Goal: Task Accomplishment & Management: Use online tool/utility

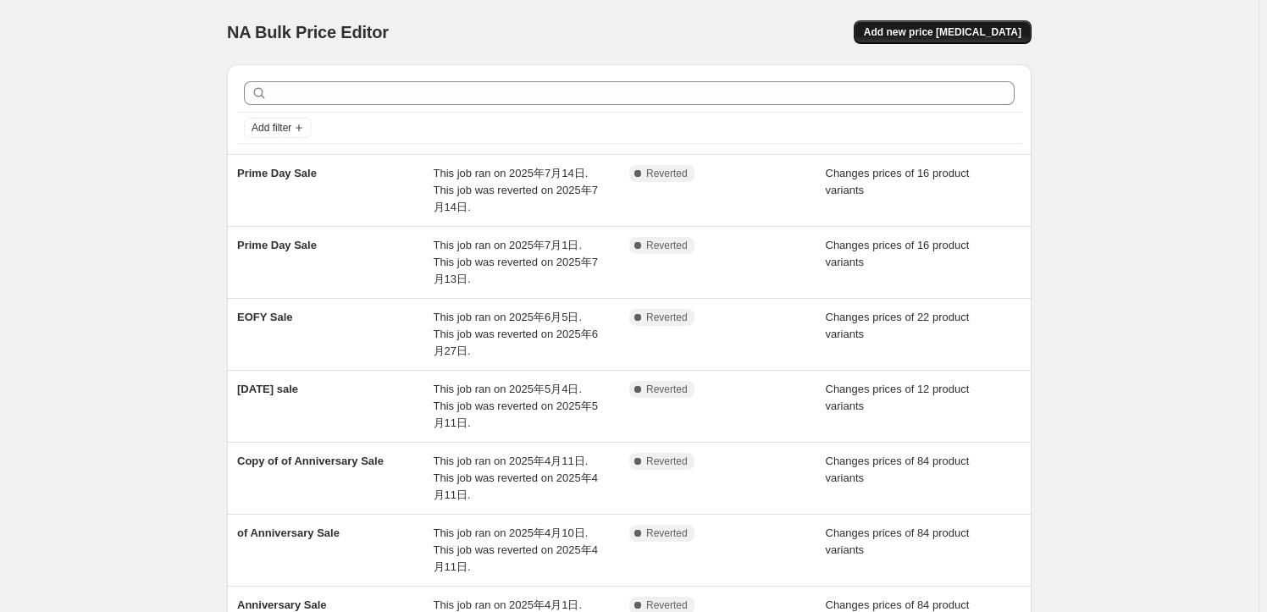
click at [982, 30] on span "Add new price [MEDICAL_DATA]" at bounding box center [943, 32] width 158 height 14
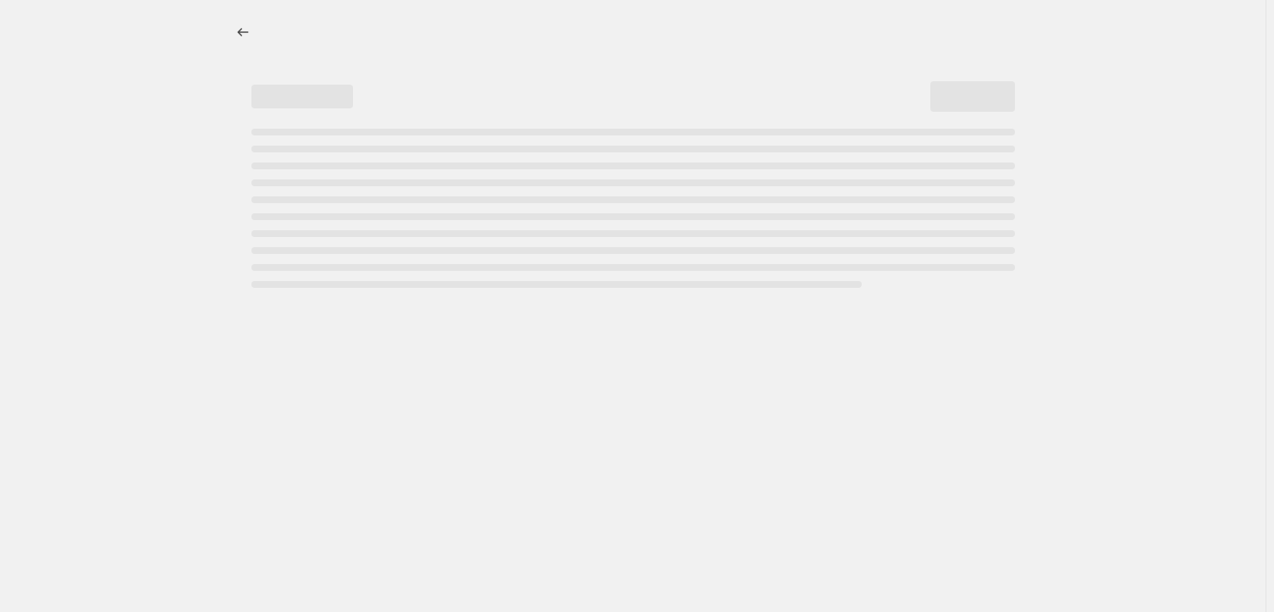
select select "percentage"
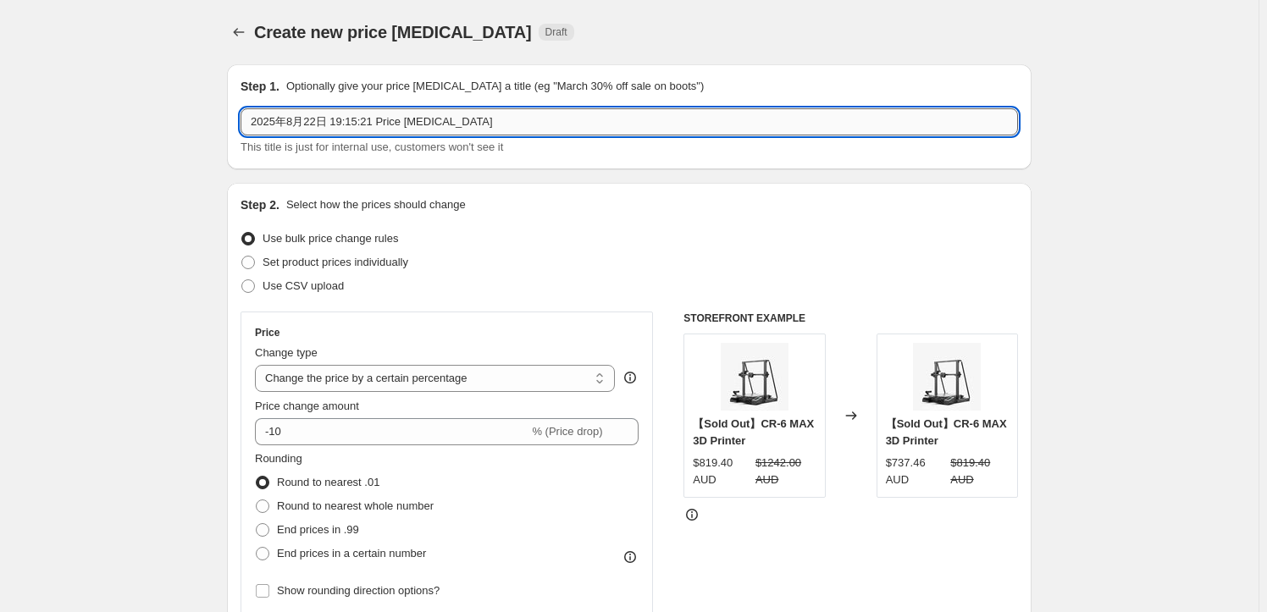
click at [355, 120] on input "2025年8月22日 19:15:21 Price change job" at bounding box center [628, 121] width 777 height 27
drag, startPoint x: 257, startPoint y: 116, endPoint x: 246, endPoint y: 115, distance: 11.0
click at [246, 115] on input "father's day sale" at bounding box center [628, 121] width 777 height 27
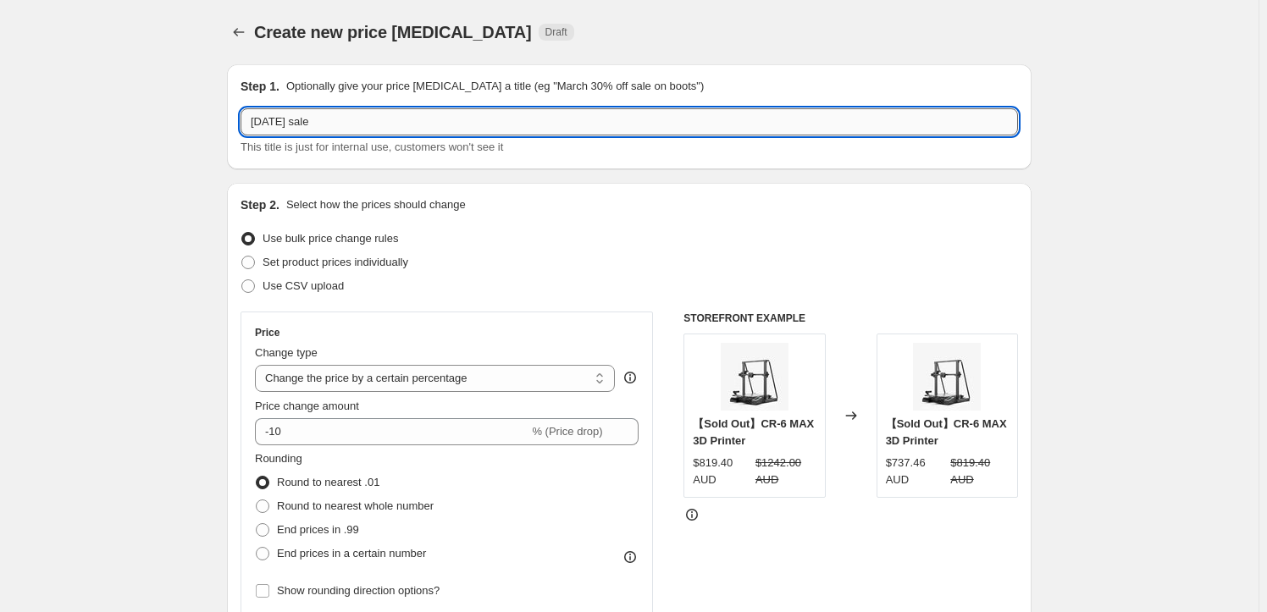
click at [382, 120] on input "Father's day sale" at bounding box center [628, 121] width 777 height 27
click at [304, 128] on input "Father's day sale" at bounding box center [628, 121] width 777 height 27
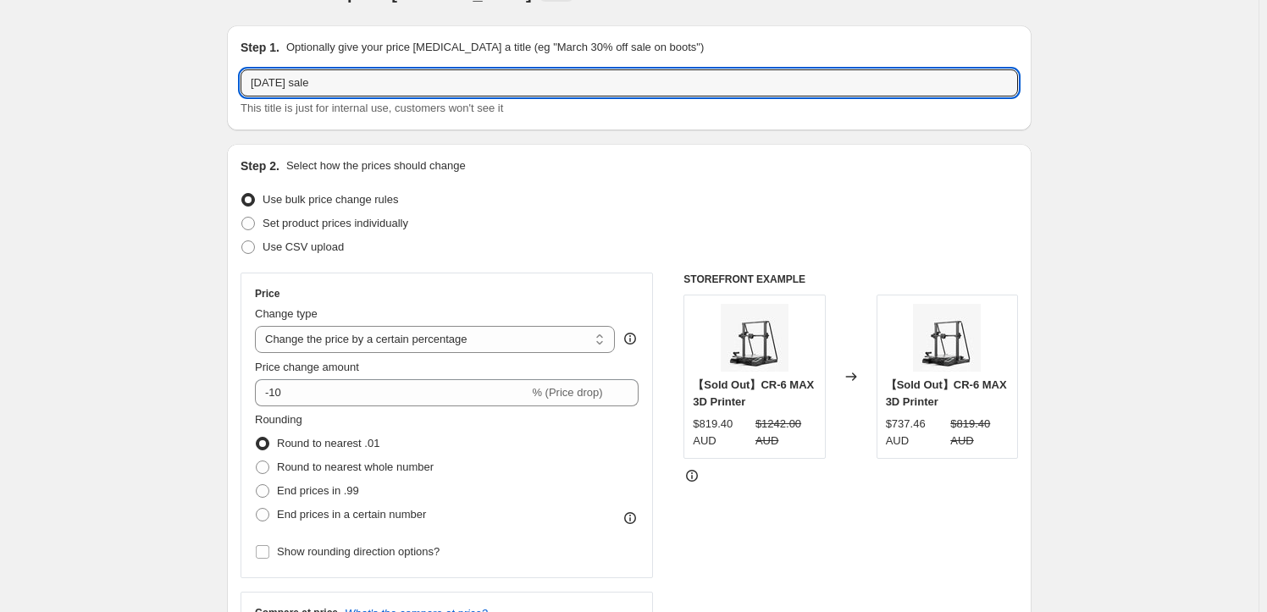
scroll to position [76, 0]
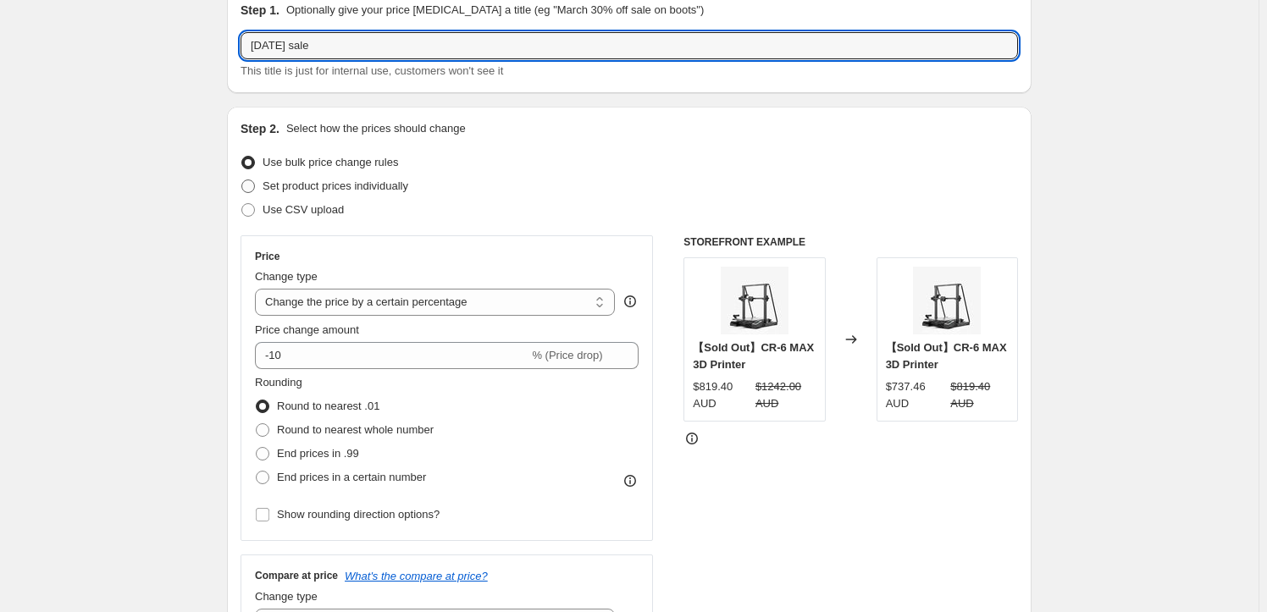
type input "Father's day sale"
click at [256, 187] on span at bounding box center [247, 186] width 15 height 15
click at [242, 180] on input "Set product prices individually" at bounding box center [241, 180] width 1 height 1
radio input "true"
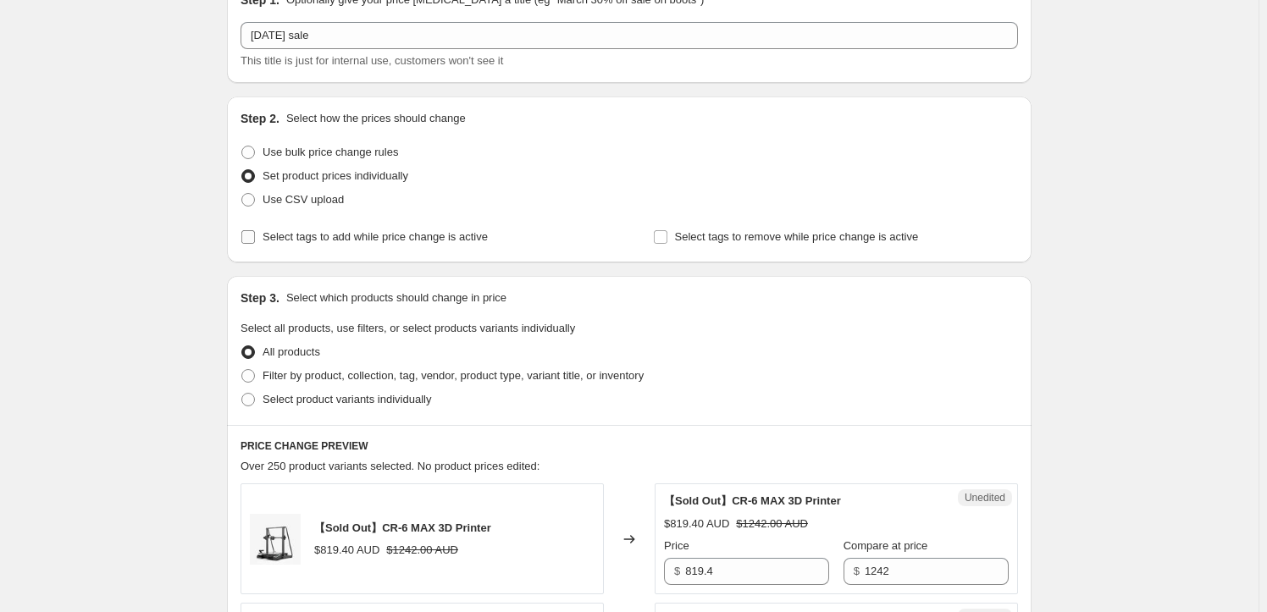
scroll to position [153, 0]
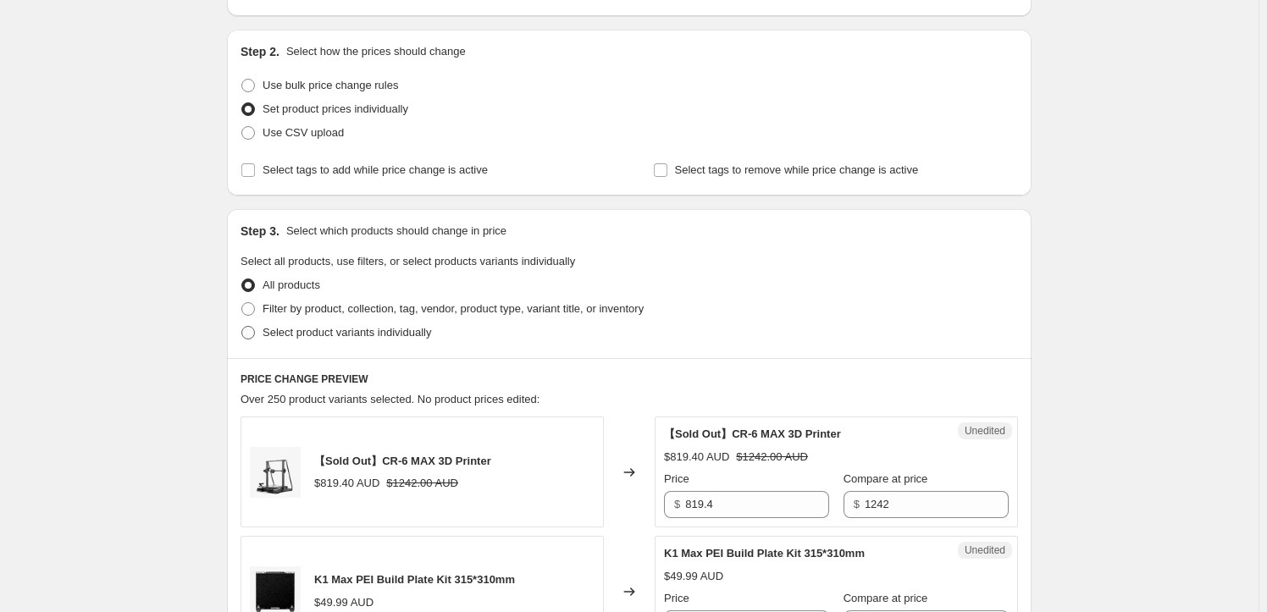
click at [255, 332] on span at bounding box center [248, 333] width 14 height 14
click at [242, 327] on input "Select product variants individually" at bounding box center [241, 326] width 1 height 1
radio input "true"
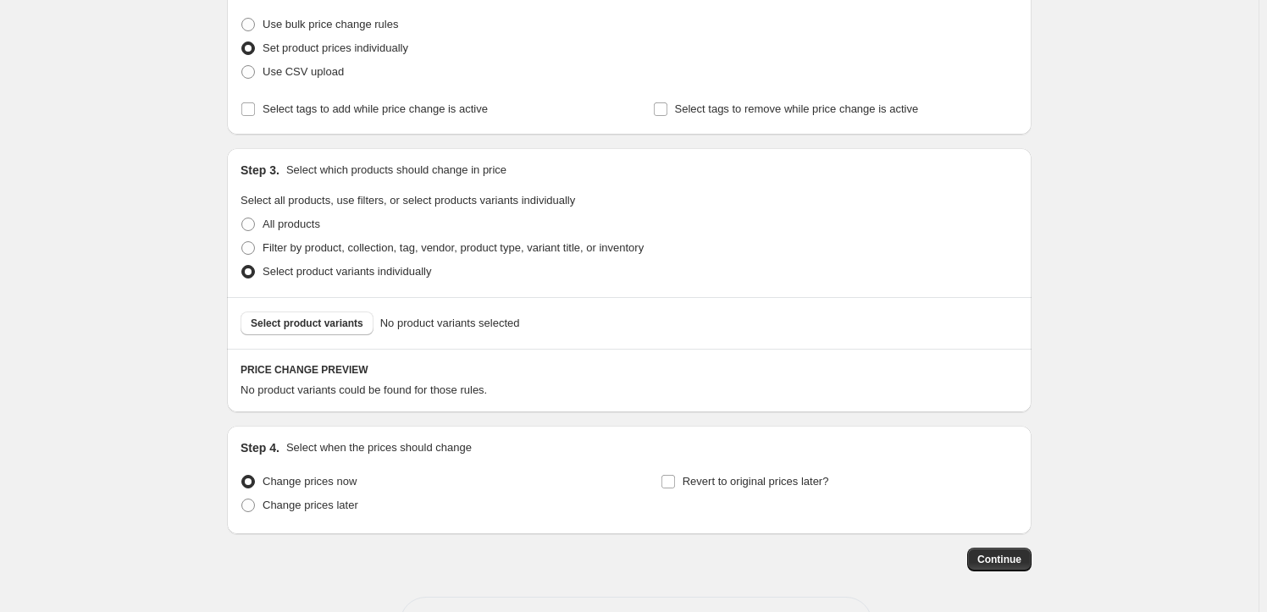
scroll to position [277, 0]
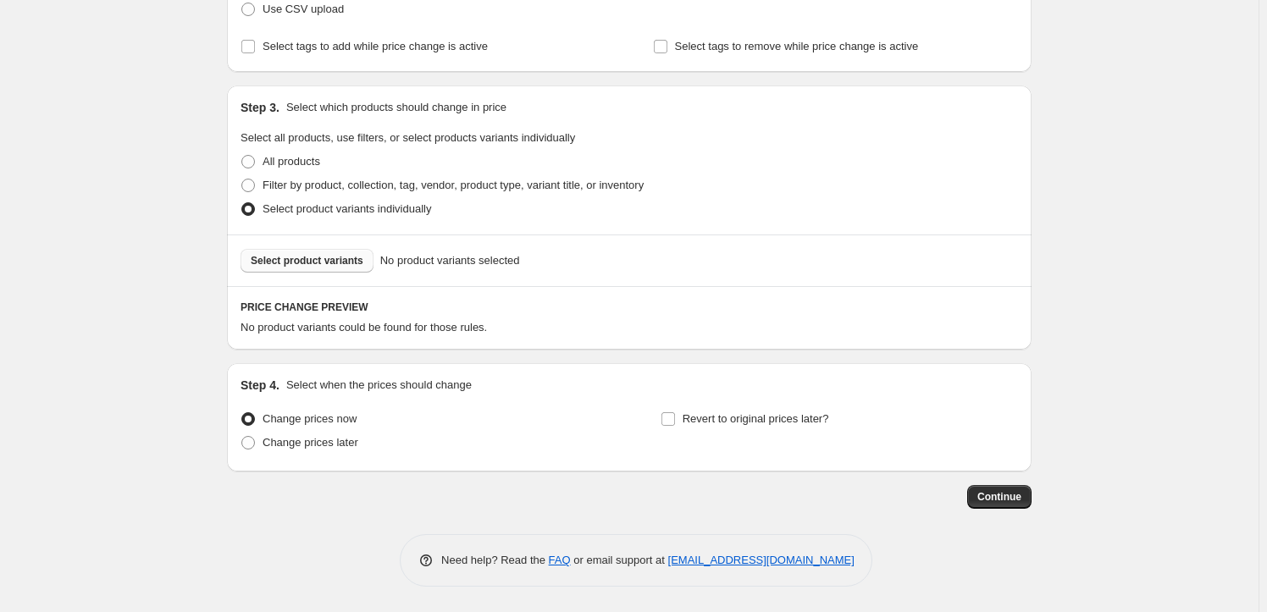
click at [327, 264] on span "Select product variants" at bounding box center [307, 261] width 113 height 14
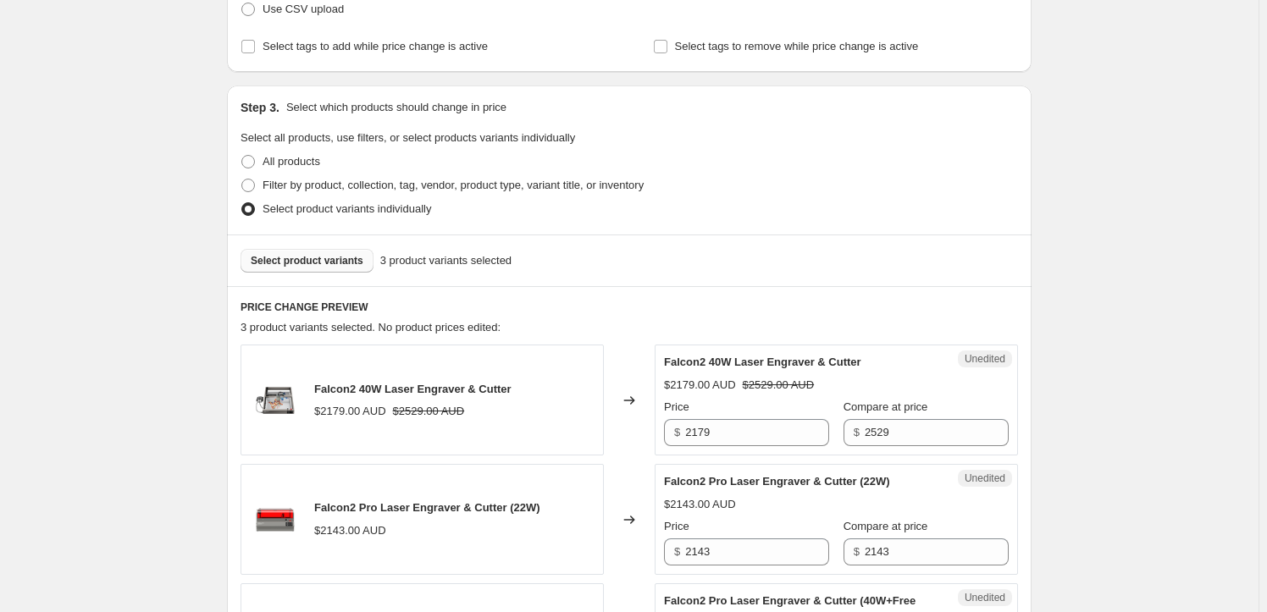
click at [337, 266] on span "Select product variants" at bounding box center [307, 261] width 113 height 14
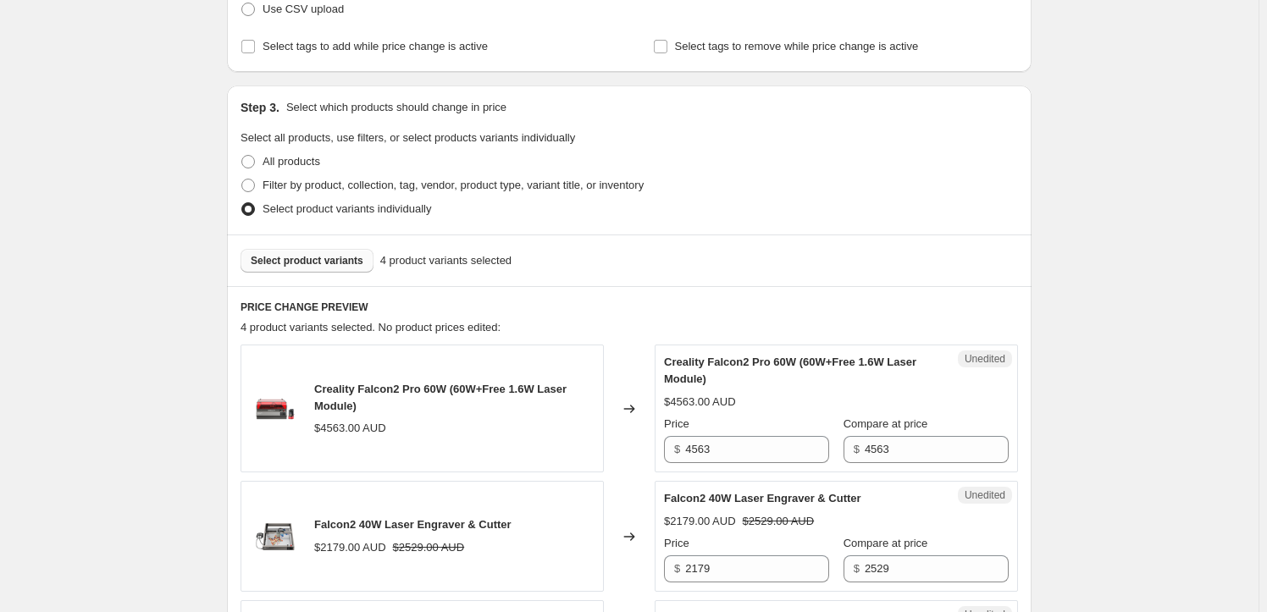
click at [340, 257] on span "Select product variants" at bounding box center [307, 261] width 113 height 14
click at [280, 269] on button "Select product variants" at bounding box center [306, 261] width 133 height 24
click at [312, 268] on button "Select product variants" at bounding box center [306, 261] width 133 height 24
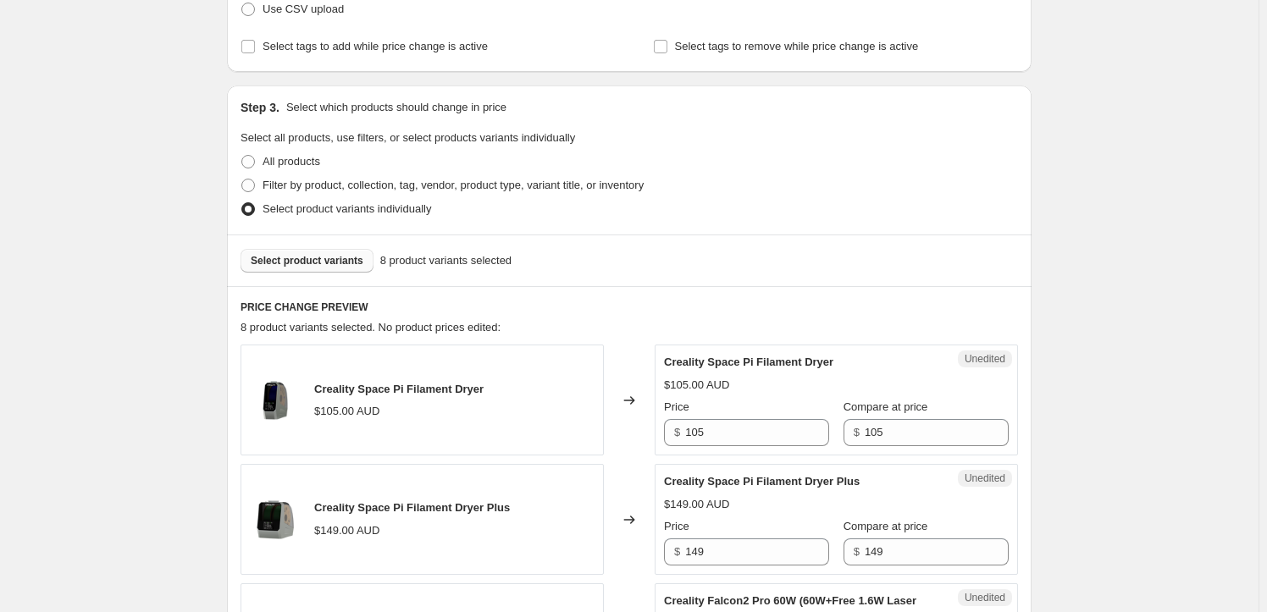
click at [318, 272] on div "Select product variants 8 product variants selected" at bounding box center [629, 261] width 804 height 52
click at [308, 263] on span "Select product variants" at bounding box center [307, 261] width 113 height 14
click at [305, 268] on button "Select product variants" at bounding box center [306, 261] width 133 height 24
click at [312, 258] on span "Select product variants" at bounding box center [307, 261] width 113 height 14
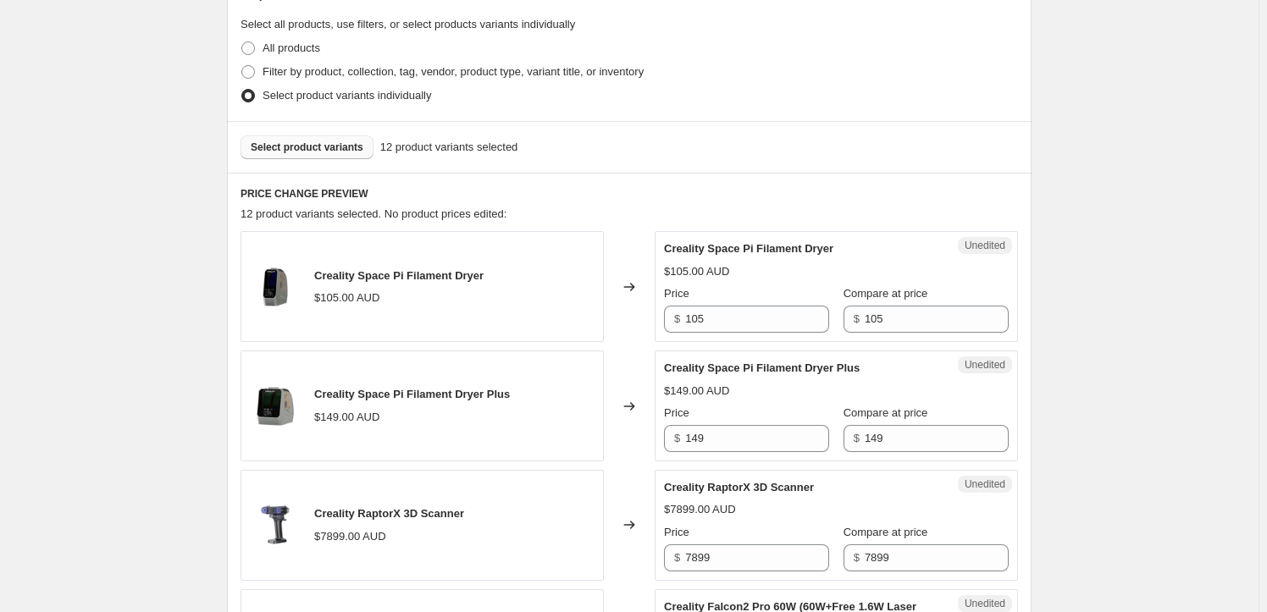
scroll to position [354, 0]
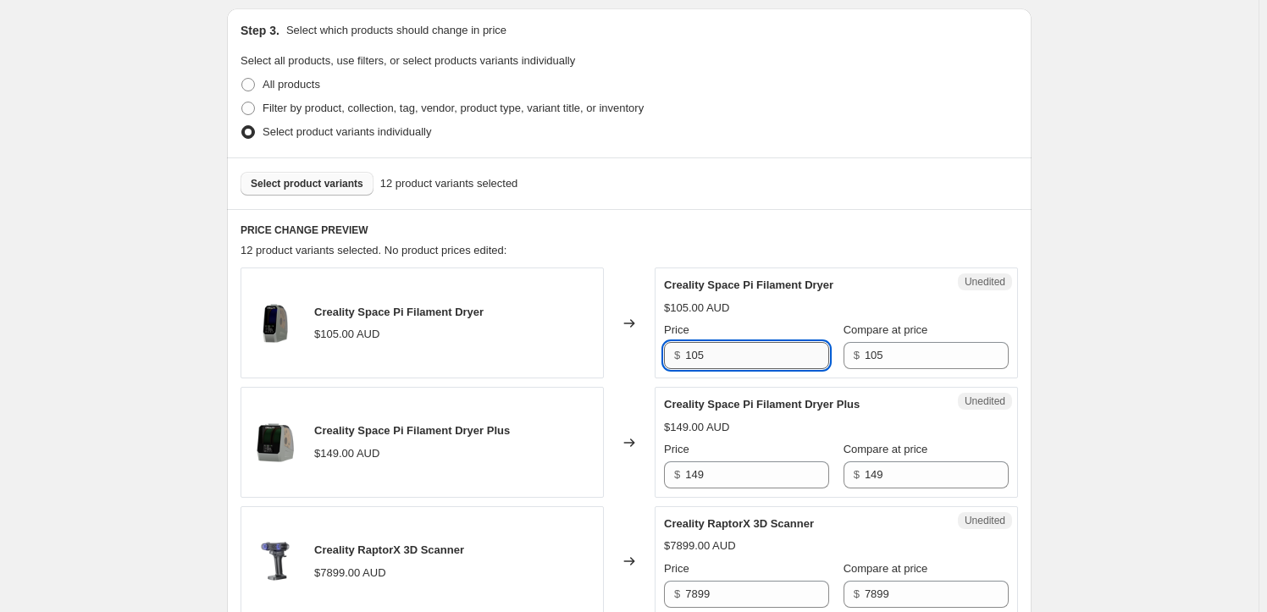
click at [735, 361] on input "105" at bounding box center [757, 355] width 144 height 27
click at [734, 360] on input "105" at bounding box center [757, 355] width 144 height 27
type input "92"
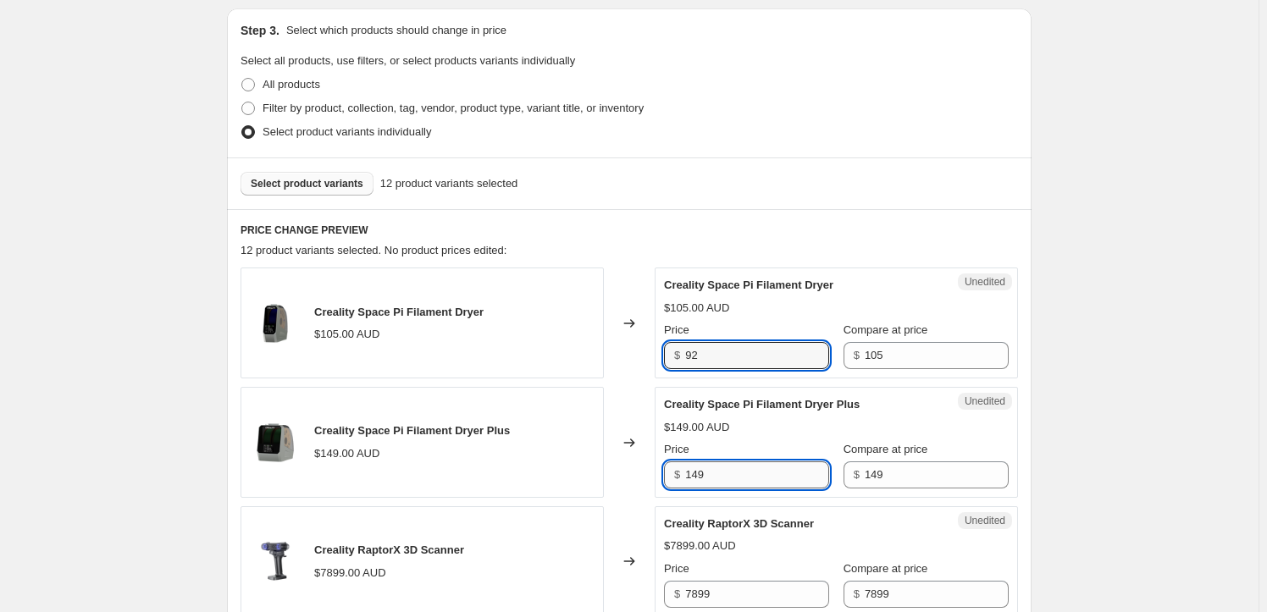
click at [727, 470] on input "149" at bounding box center [757, 474] width 144 height 27
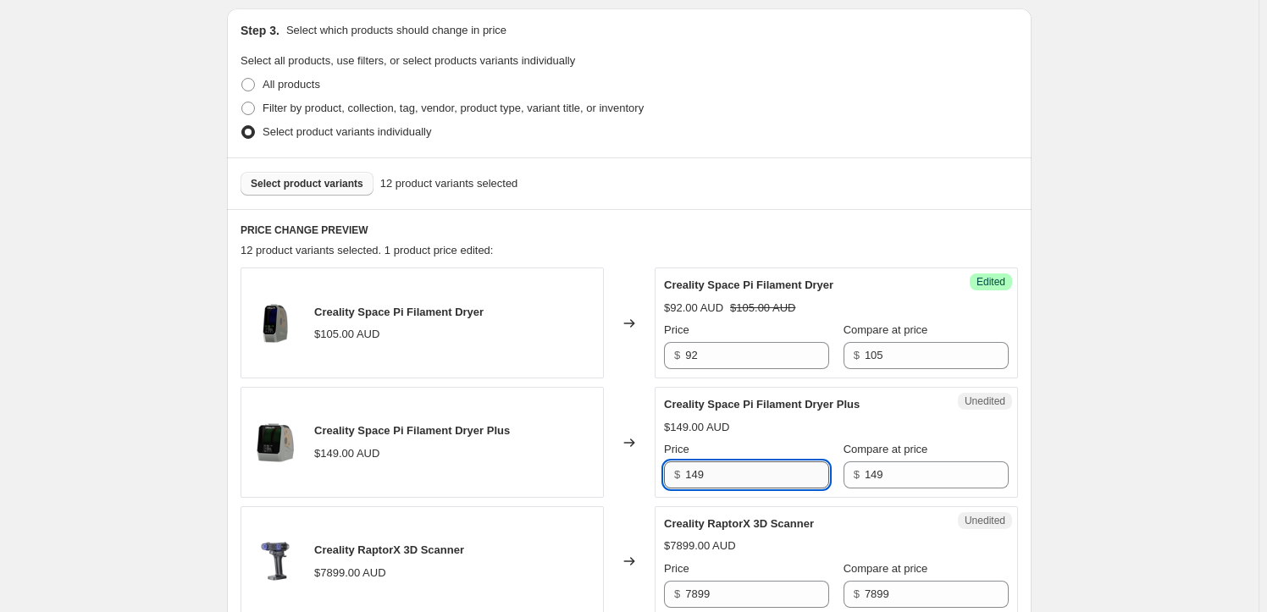
click at [727, 470] on input "149" at bounding box center [757, 474] width 144 height 27
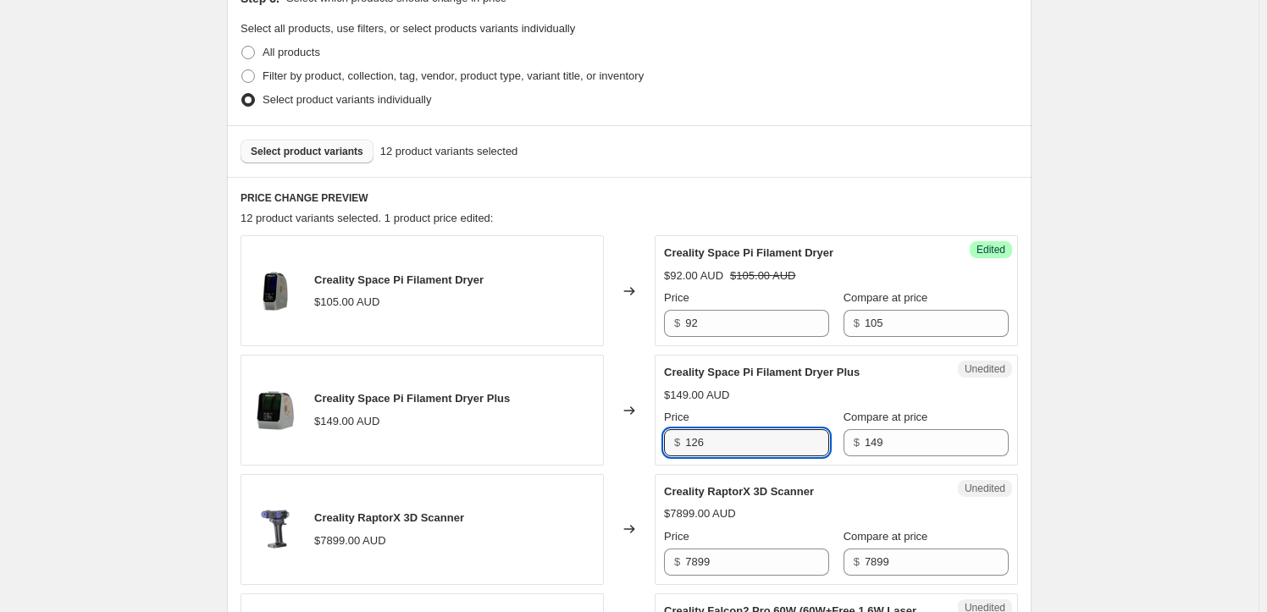
scroll to position [431, 0]
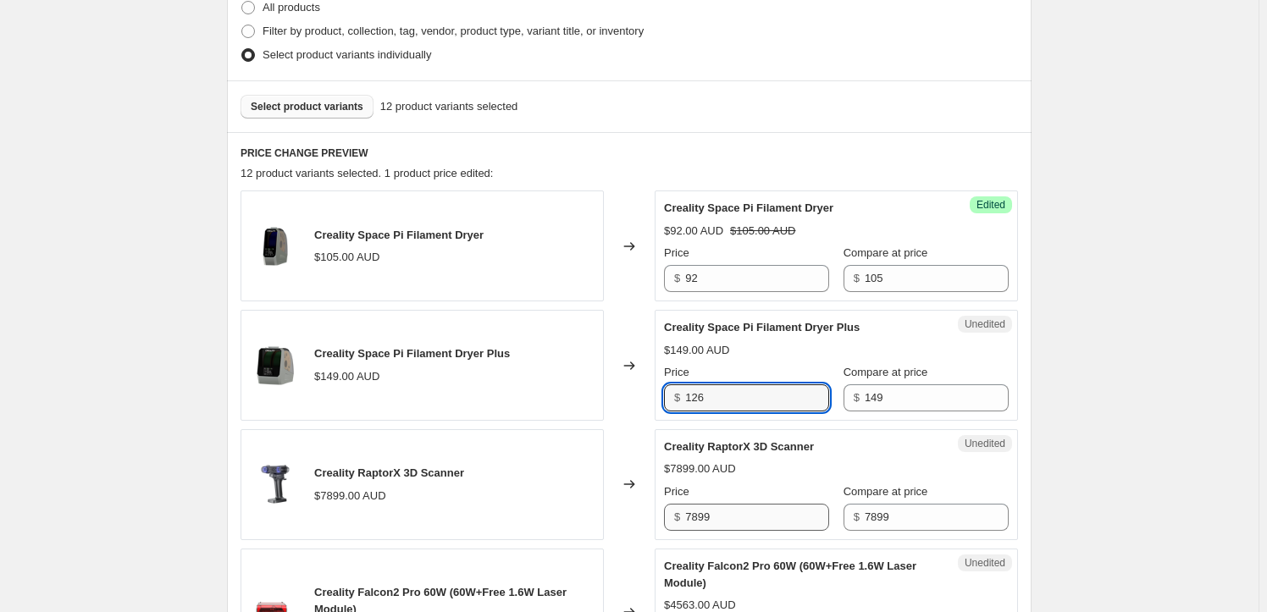
type input "126"
click at [721, 517] on input "7899" at bounding box center [757, 517] width 144 height 27
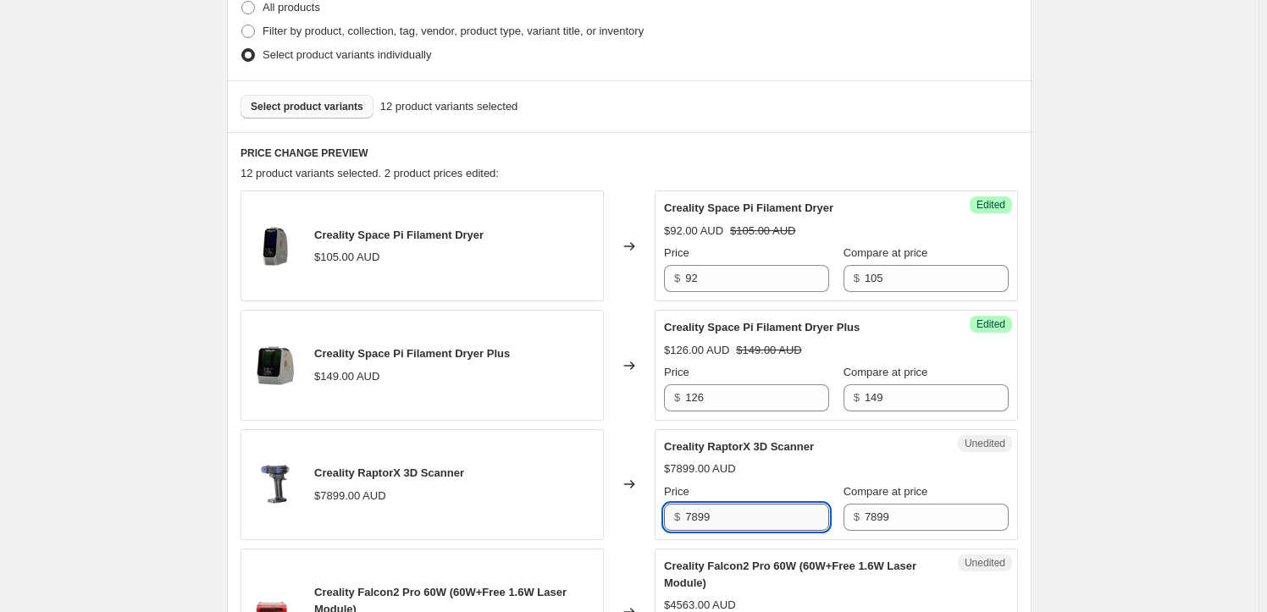
click at [721, 517] on input "7899" at bounding box center [757, 517] width 144 height 27
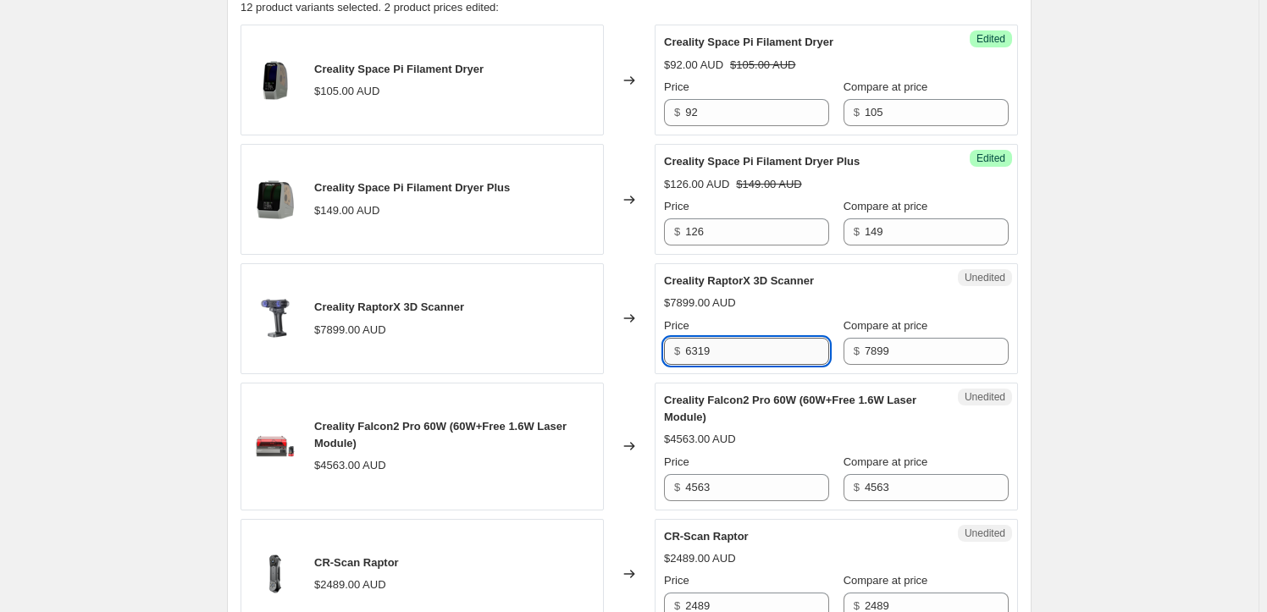
scroll to position [661, 0]
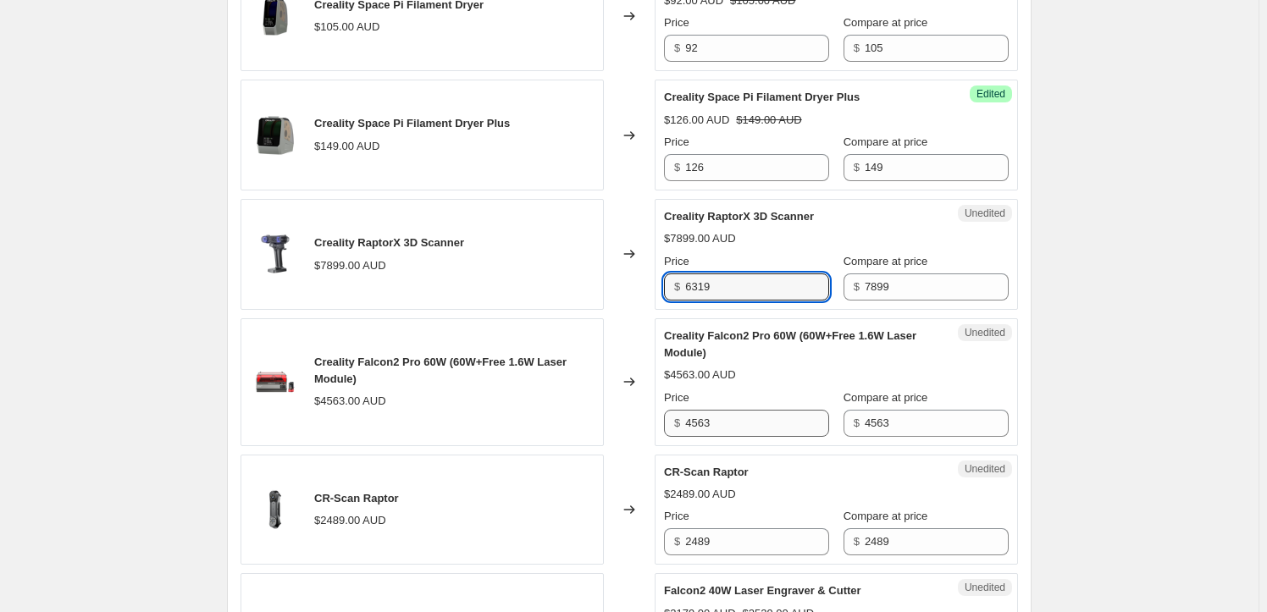
type input "6319"
click at [703, 412] on input "4563" at bounding box center [757, 423] width 144 height 27
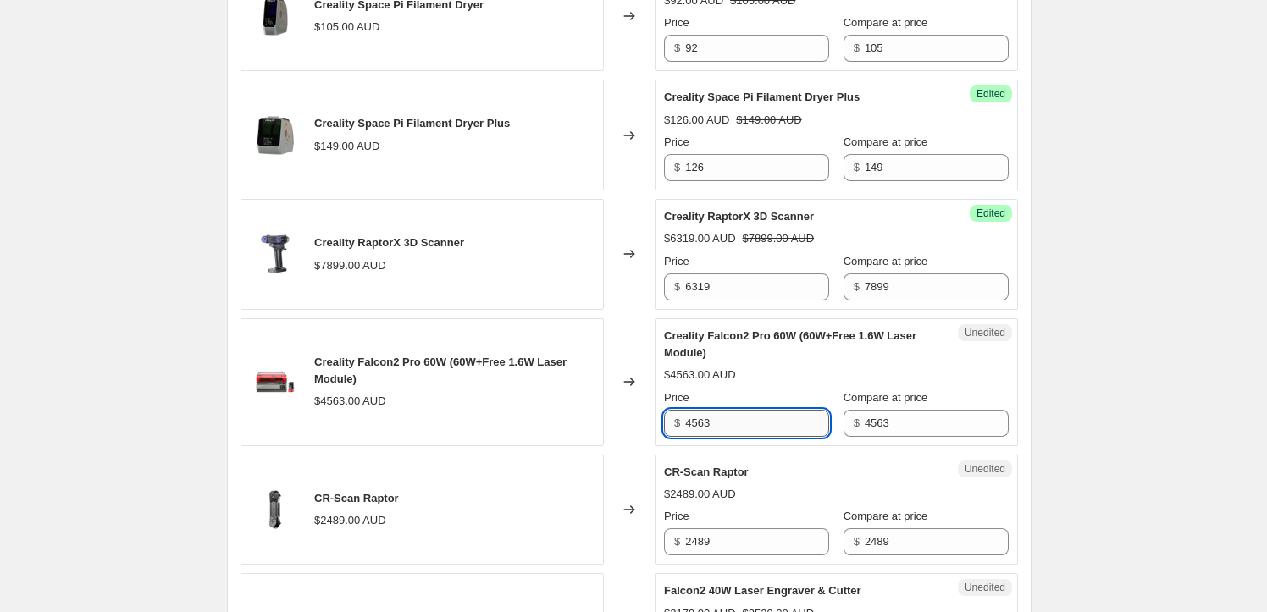
click at [703, 412] on input "4563" at bounding box center [757, 423] width 144 height 27
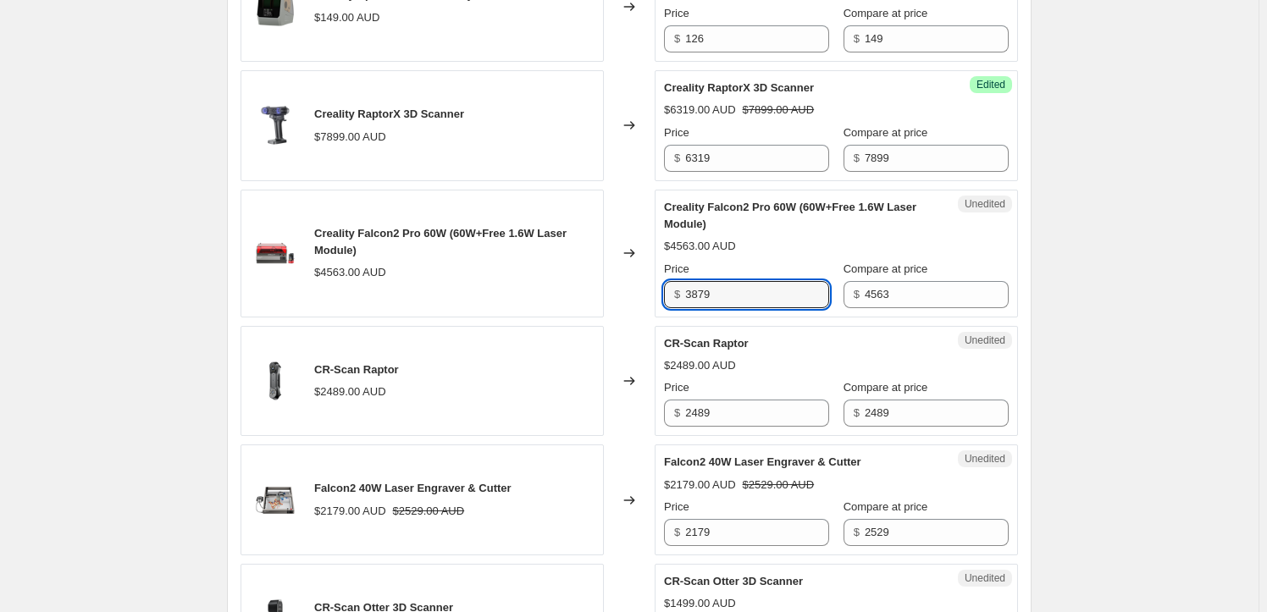
scroll to position [815, 0]
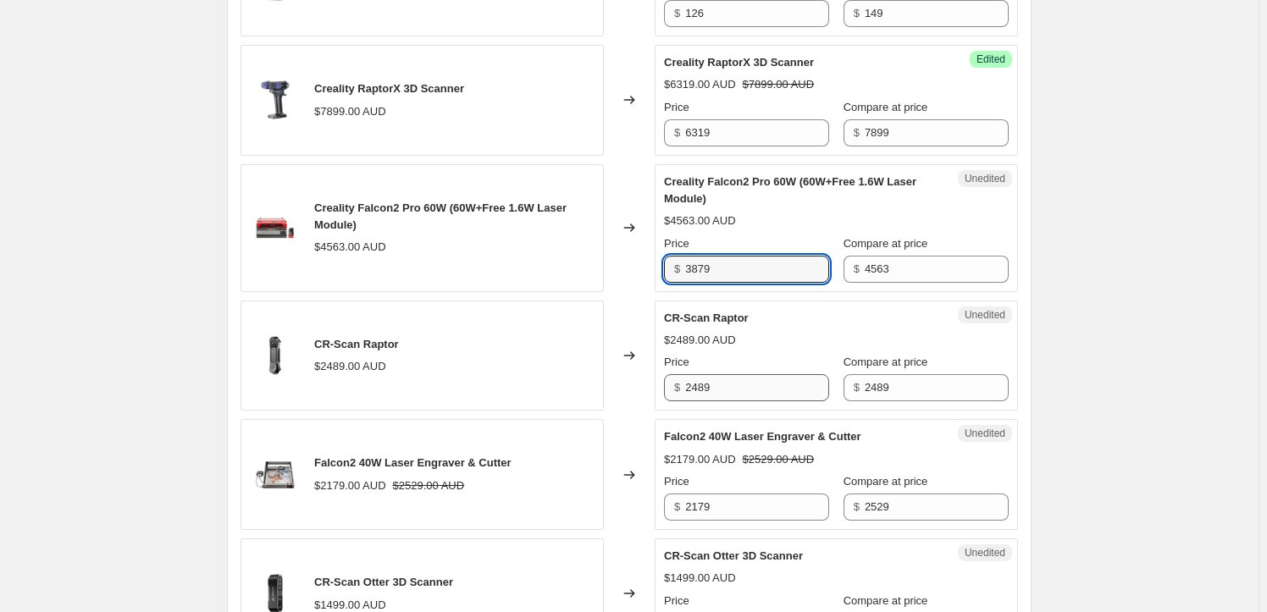
type input "3879"
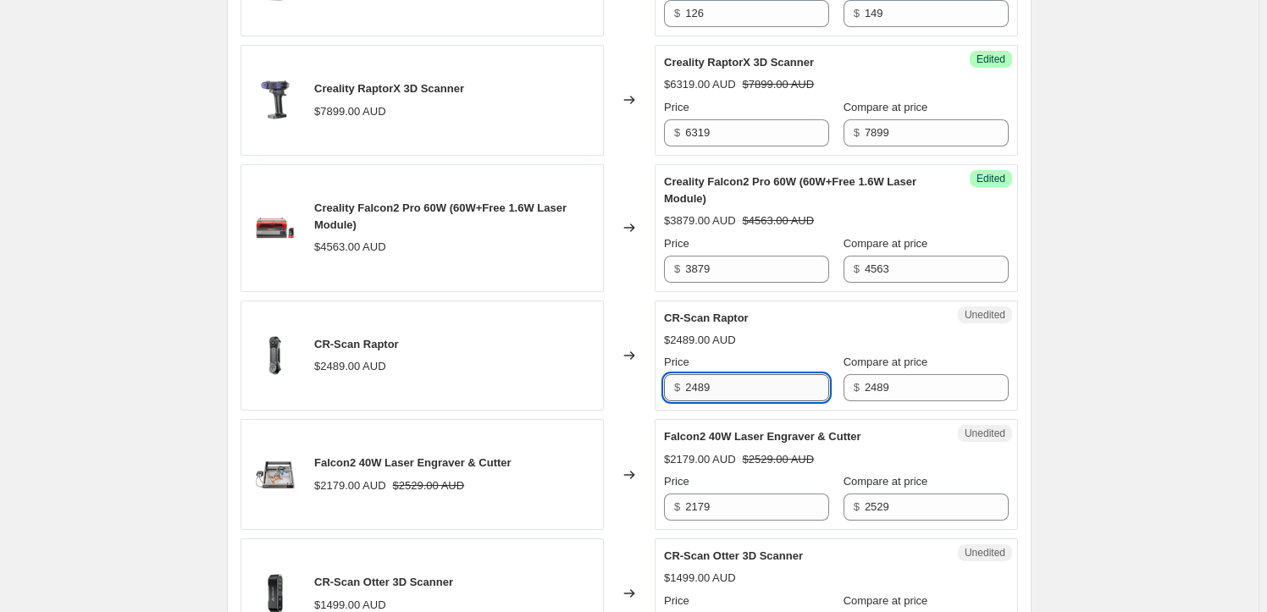
click at [715, 390] on input "2489" at bounding box center [757, 387] width 144 height 27
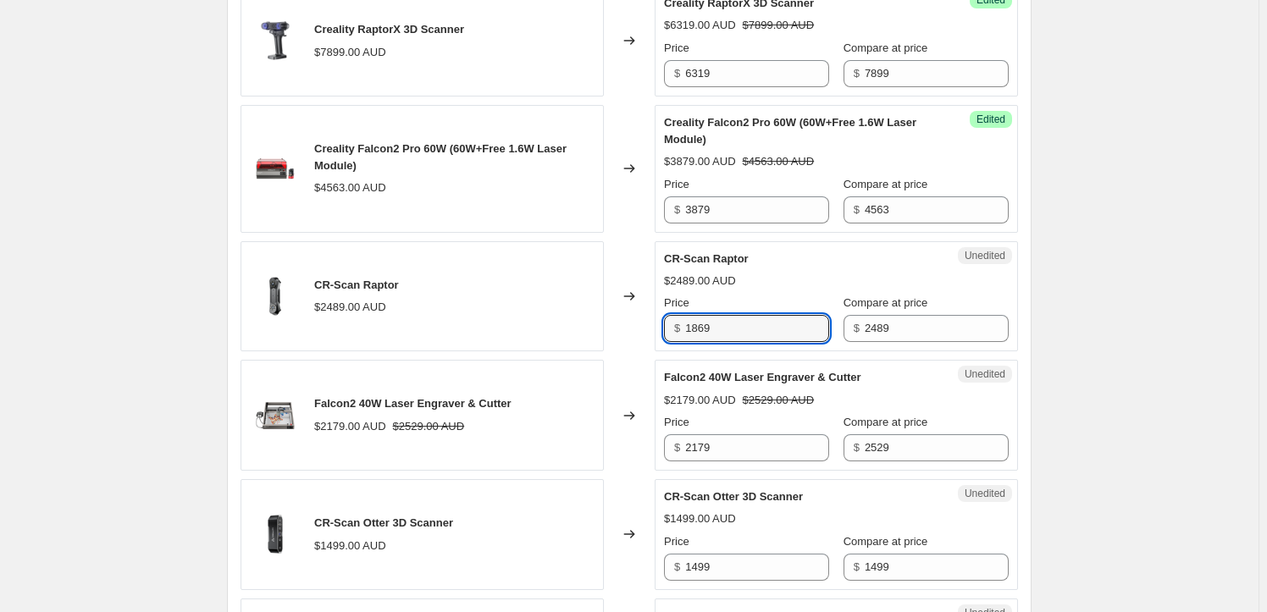
scroll to position [893, 0]
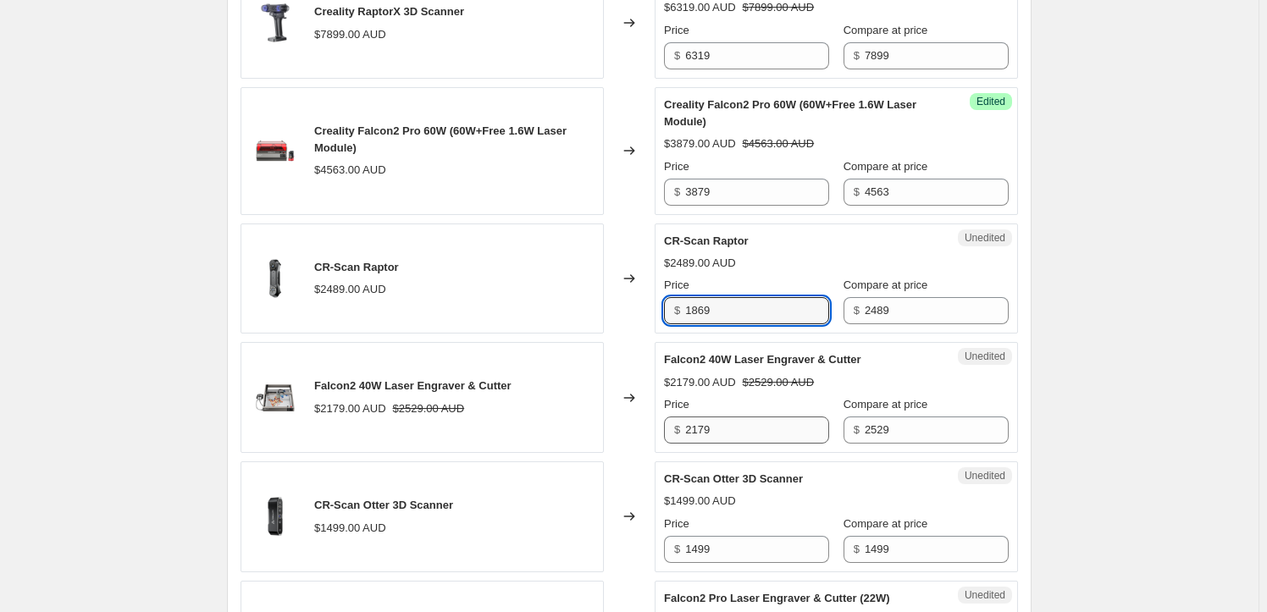
type input "1869"
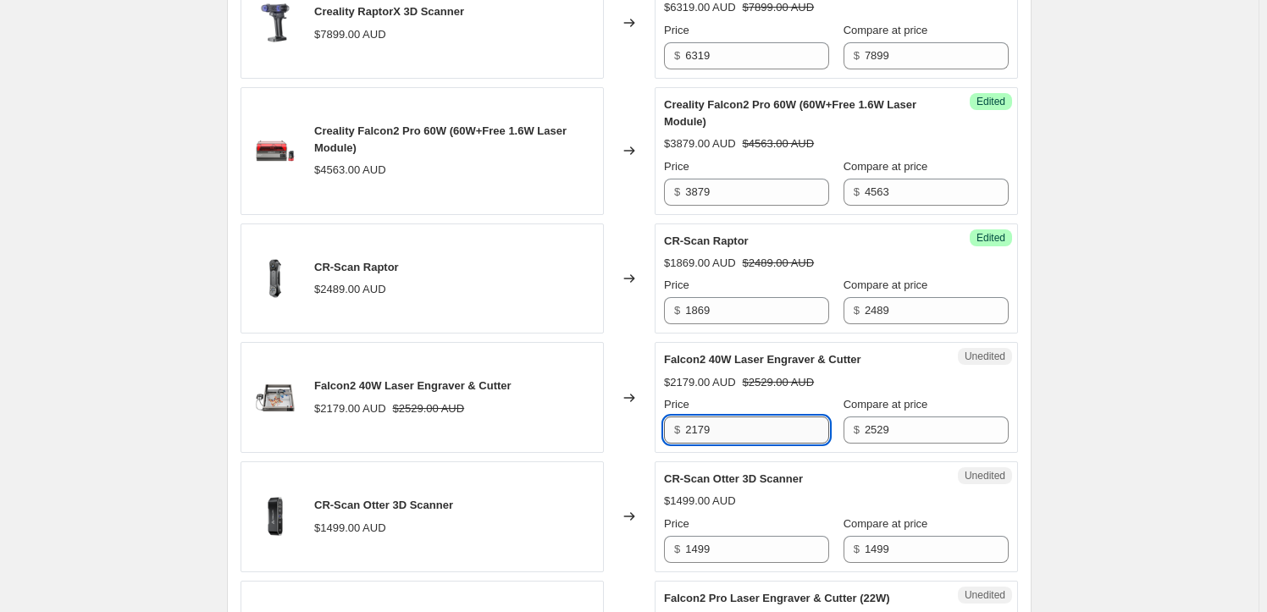
click at [692, 426] on input "2179" at bounding box center [757, 430] width 144 height 27
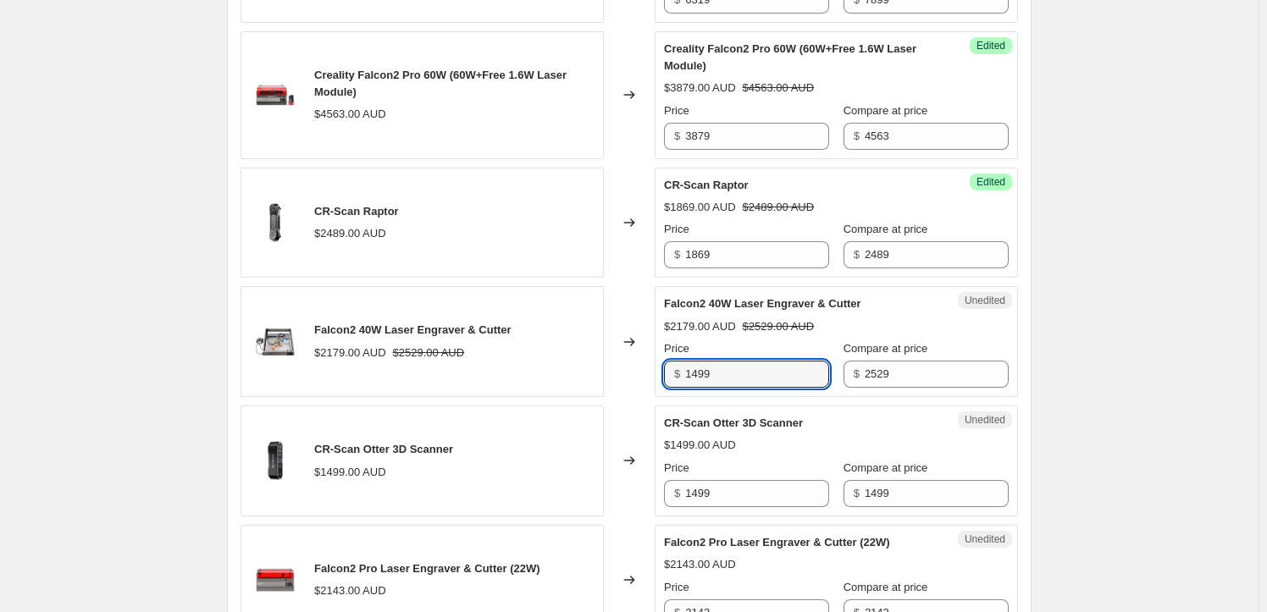
scroll to position [1047, 0]
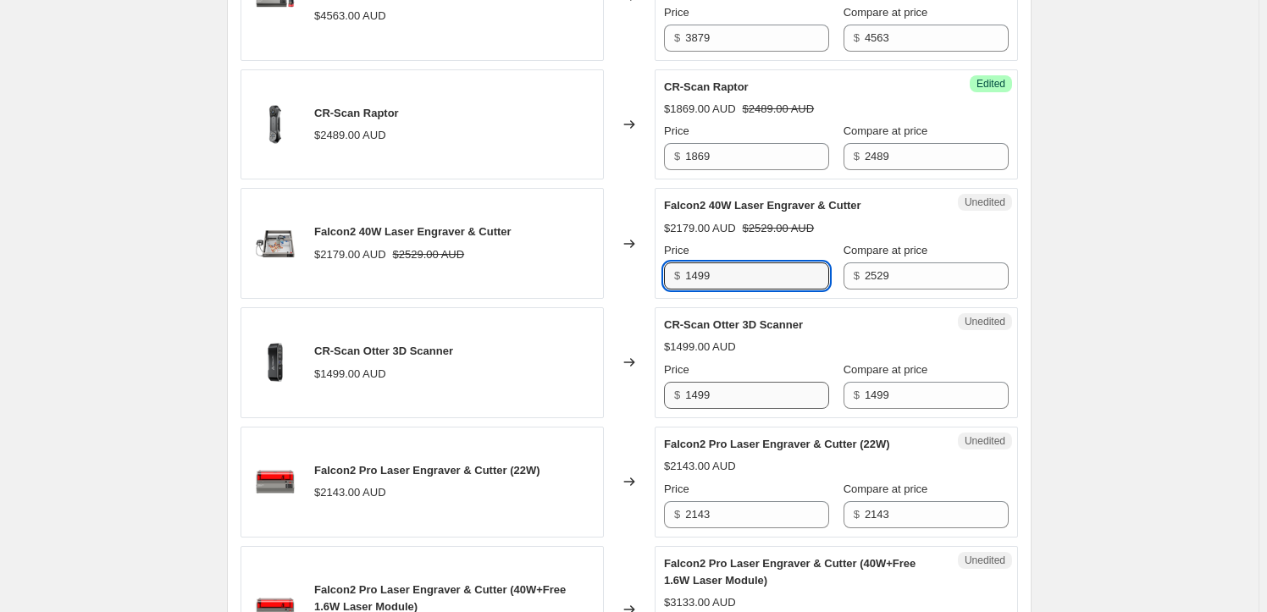
type input "1499"
click at [742, 402] on input "1499" at bounding box center [757, 395] width 144 height 27
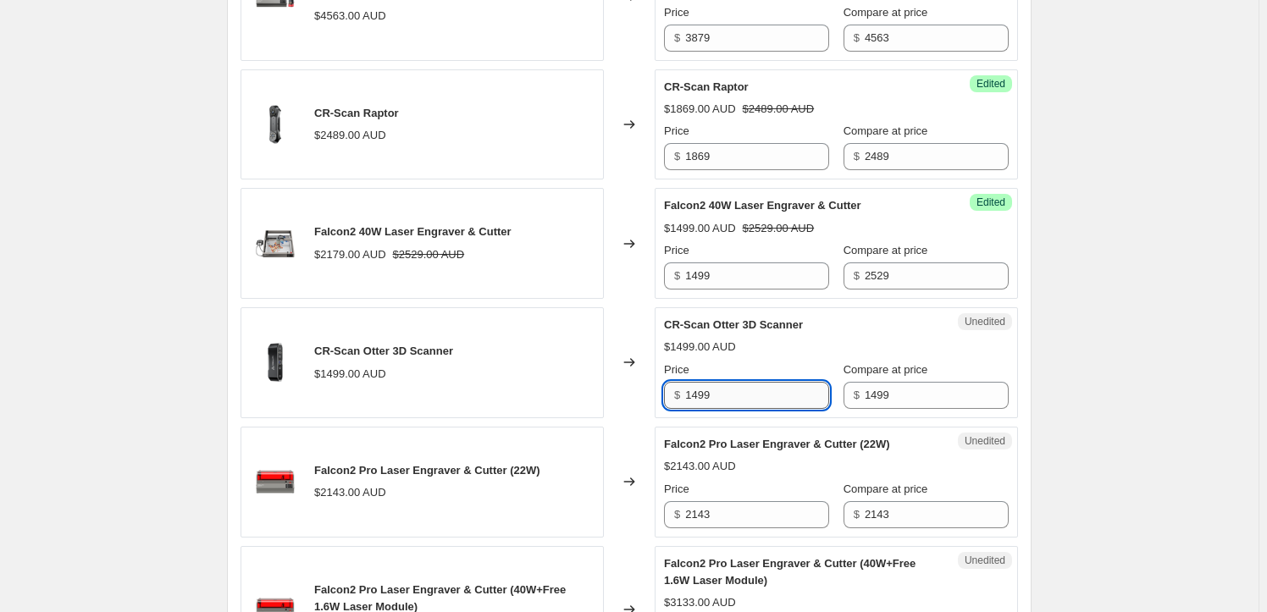
click at [742, 402] on input "1499" at bounding box center [757, 395] width 144 height 27
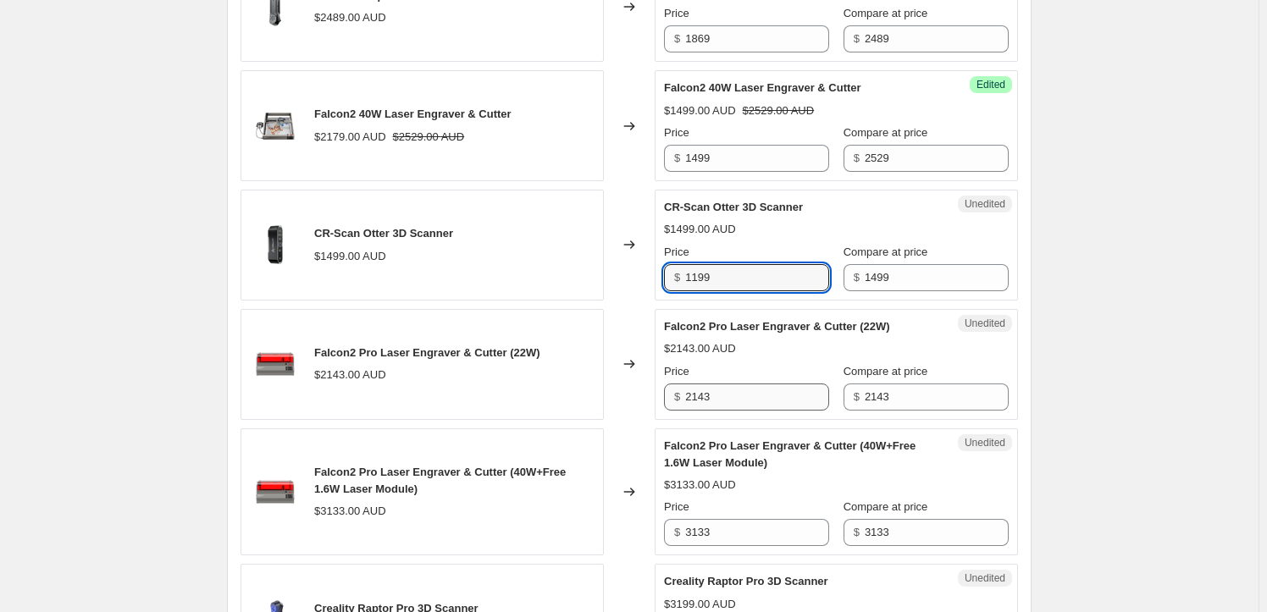
scroll to position [1201, 0]
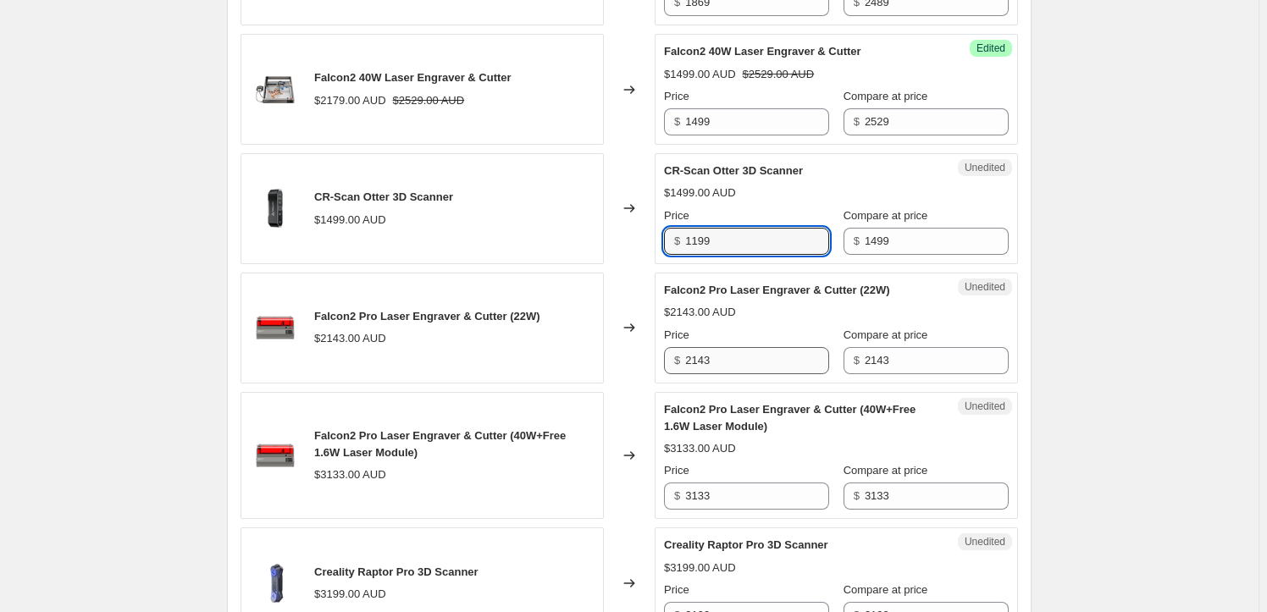
type input "1199"
click at [696, 356] on input "2143" at bounding box center [757, 360] width 144 height 27
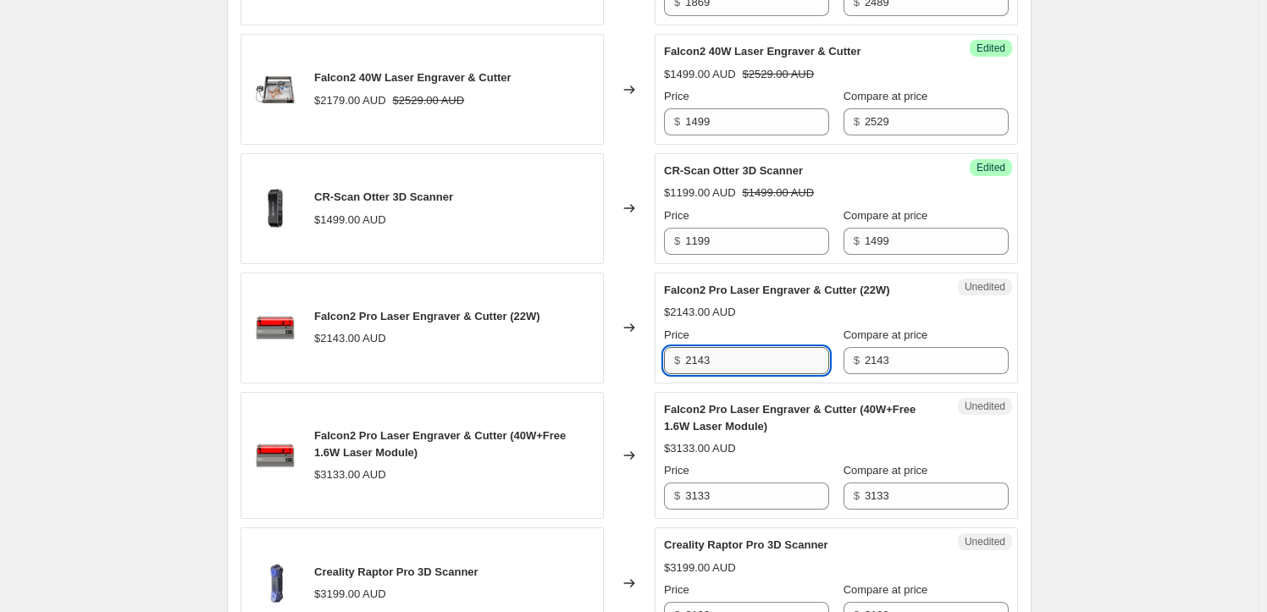
click at [696, 356] on input "2143" at bounding box center [757, 360] width 144 height 27
type input "1499"
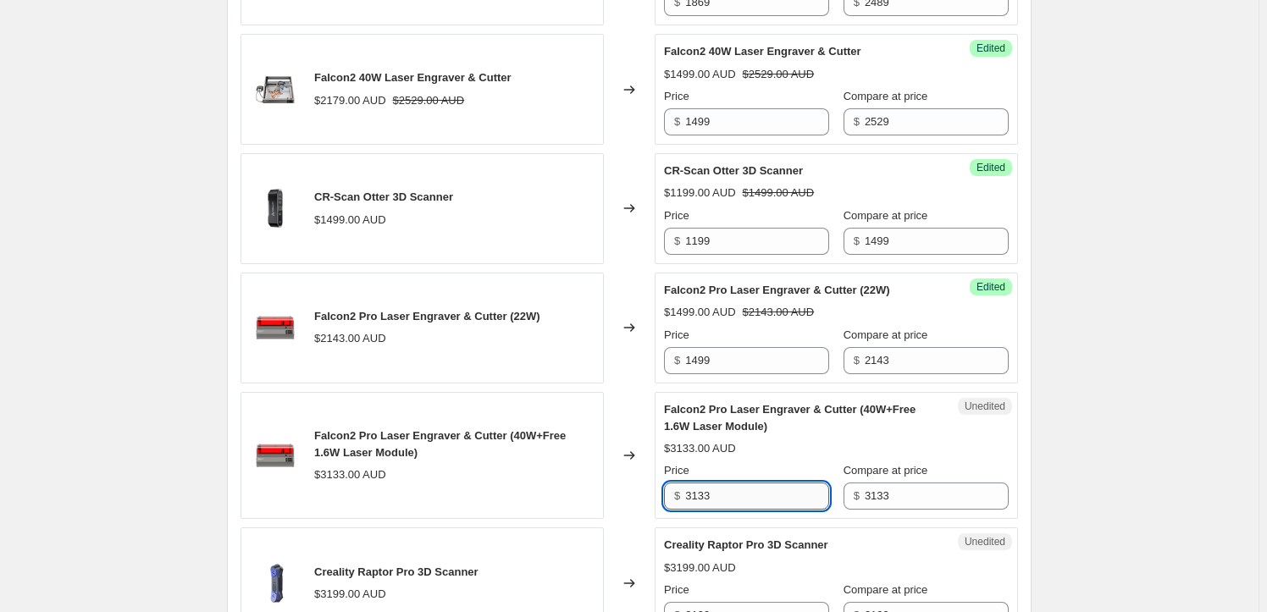
click at [731, 493] on input "3133" at bounding box center [757, 496] width 144 height 27
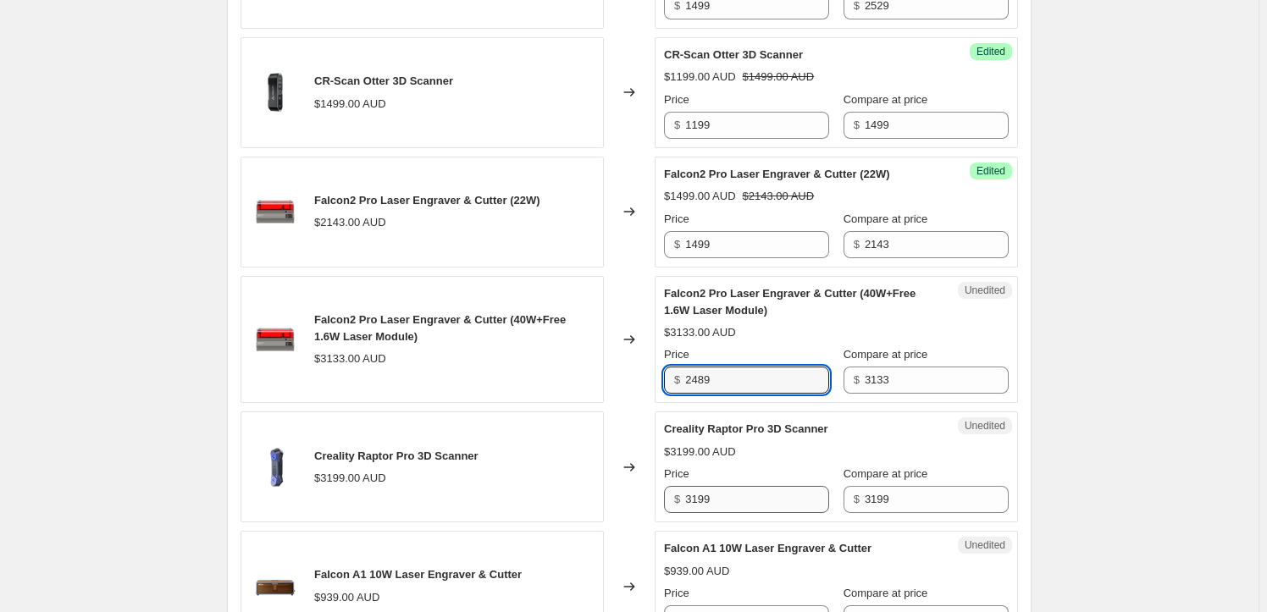
scroll to position [1355, 0]
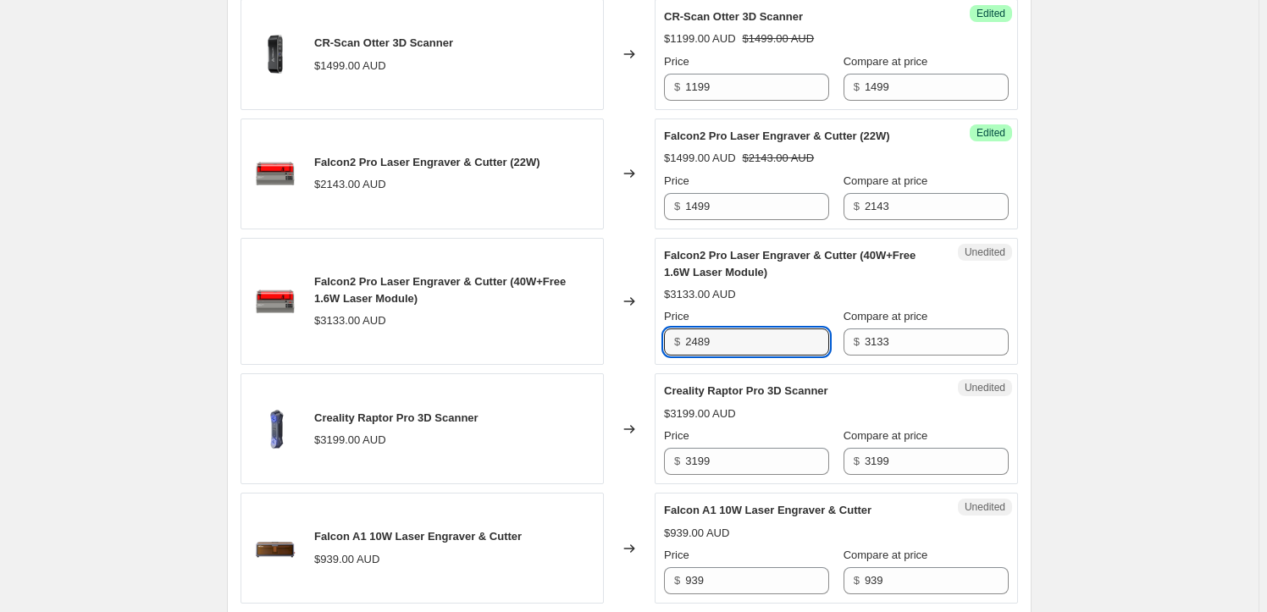
type input "2489"
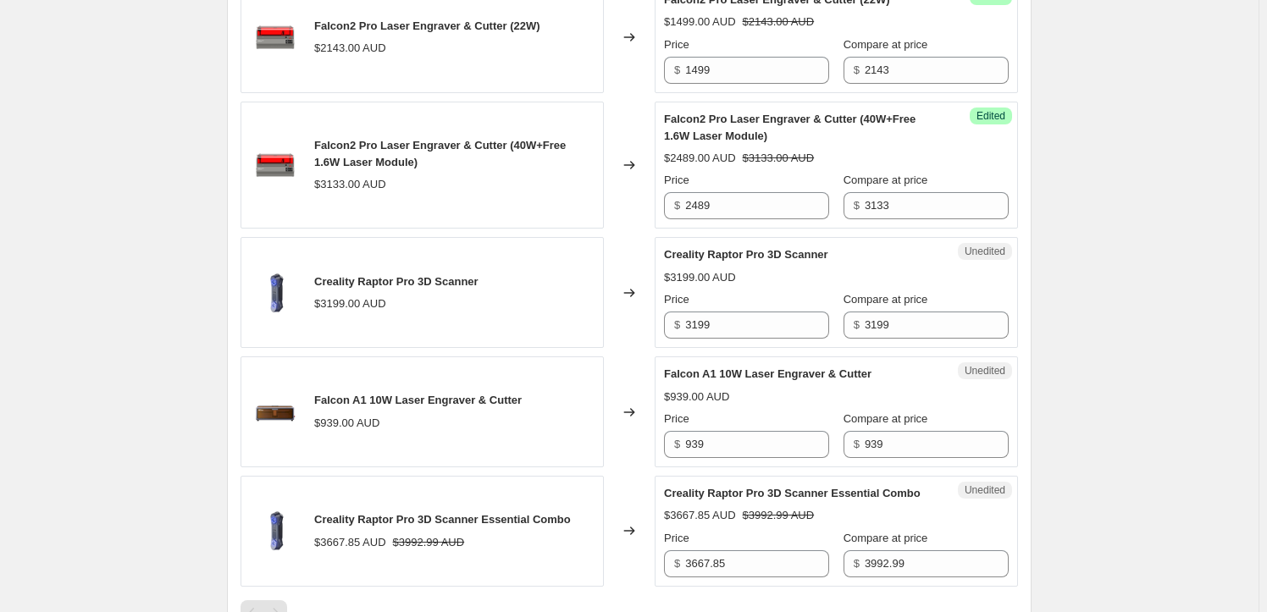
scroll to position [1508, 0]
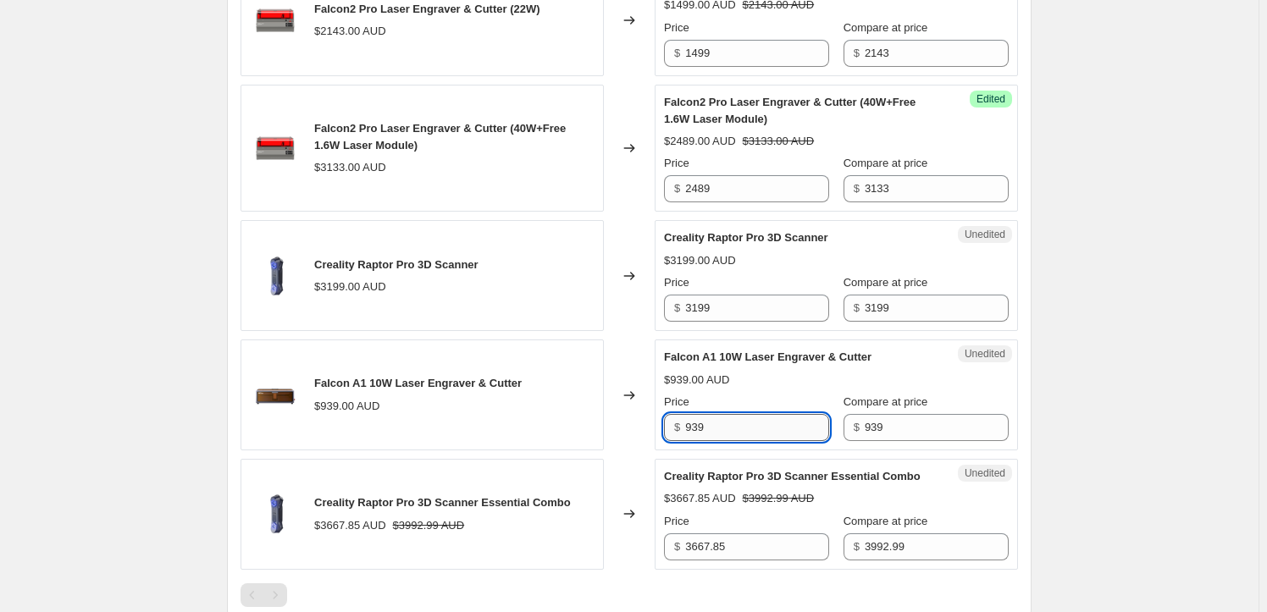
click at [722, 423] on input "939" at bounding box center [757, 427] width 144 height 27
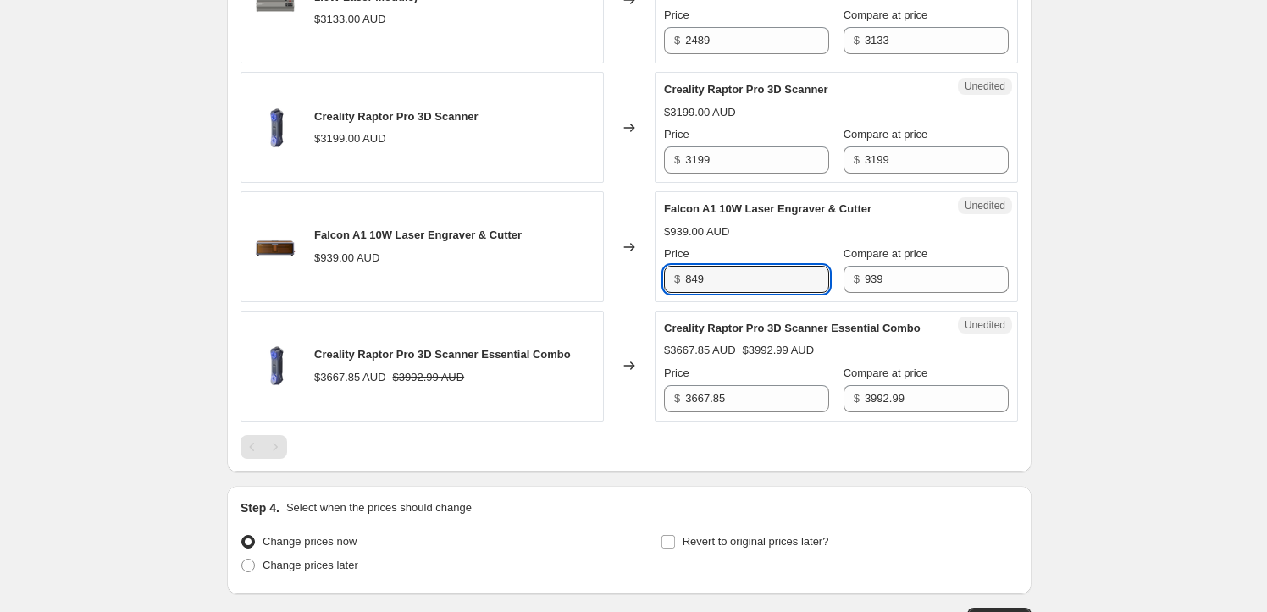
scroll to position [1662, 0]
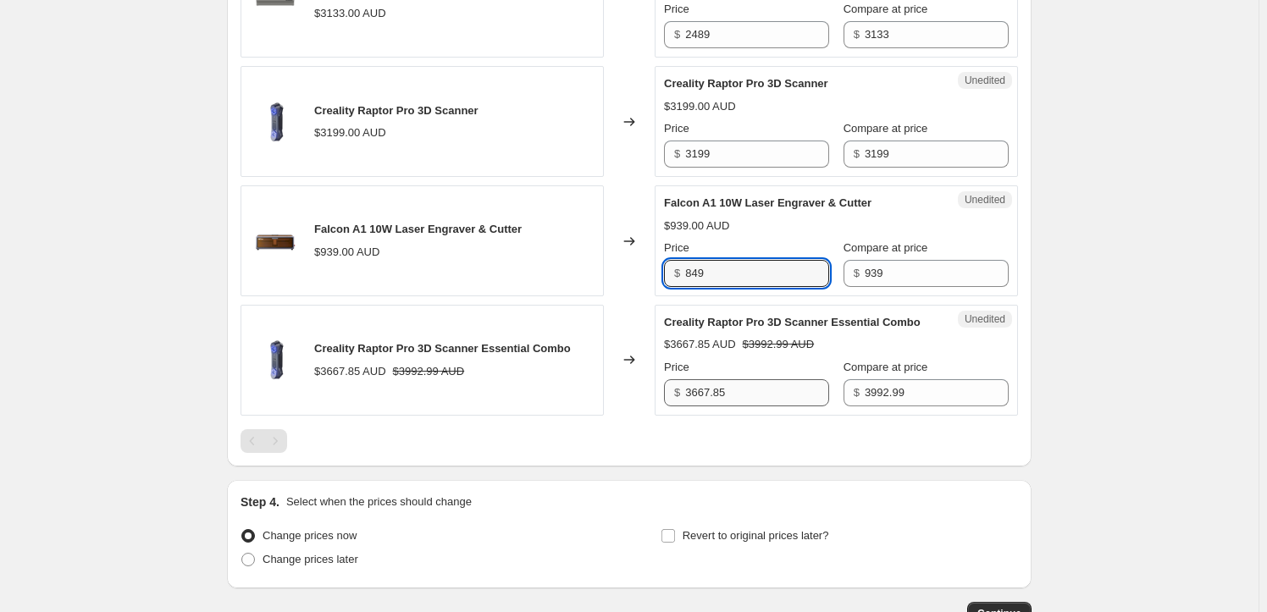
type input "849"
click at [715, 398] on input "3667.85" at bounding box center [757, 392] width 144 height 27
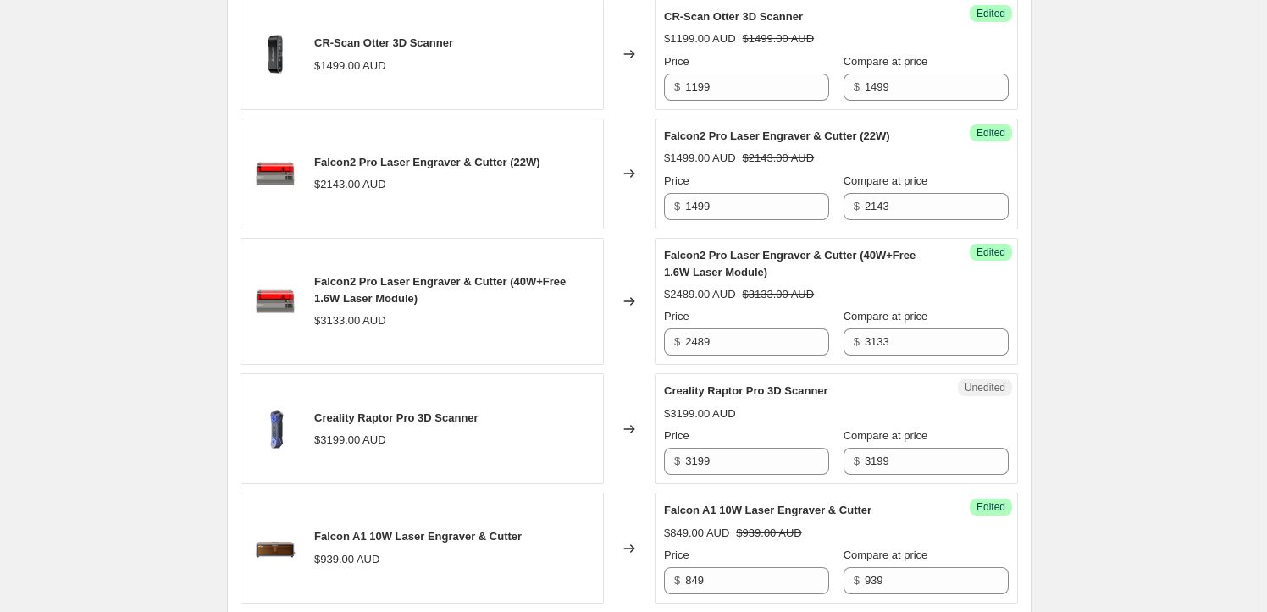
scroll to position [1777, 0]
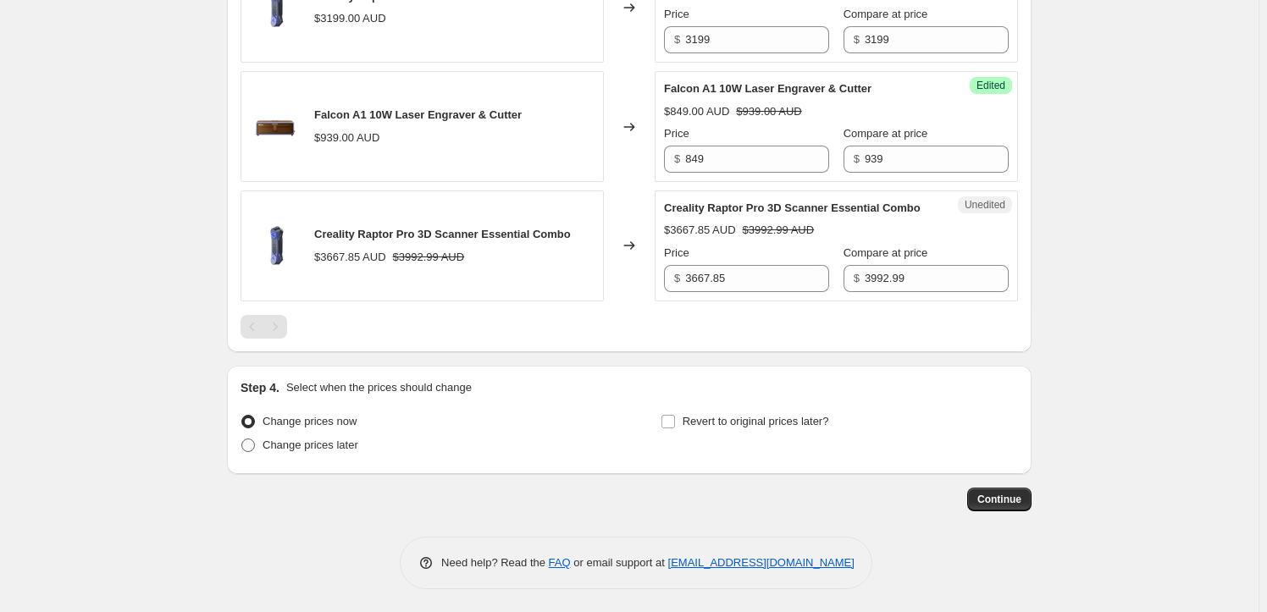
click at [263, 442] on label "Change prices later" at bounding box center [299, 446] width 118 height 24
click at [242, 439] on input "Change prices later" at bounding box center [241, 439] width 1 height 1
radio input "true"
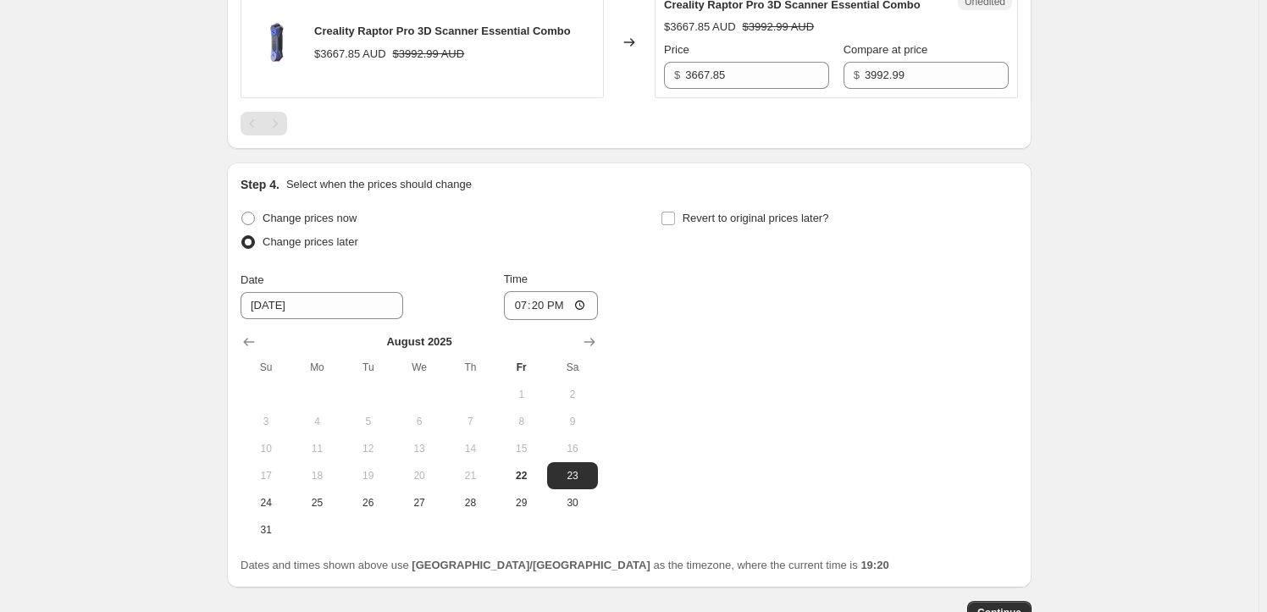
scroll to position [2007, 0]
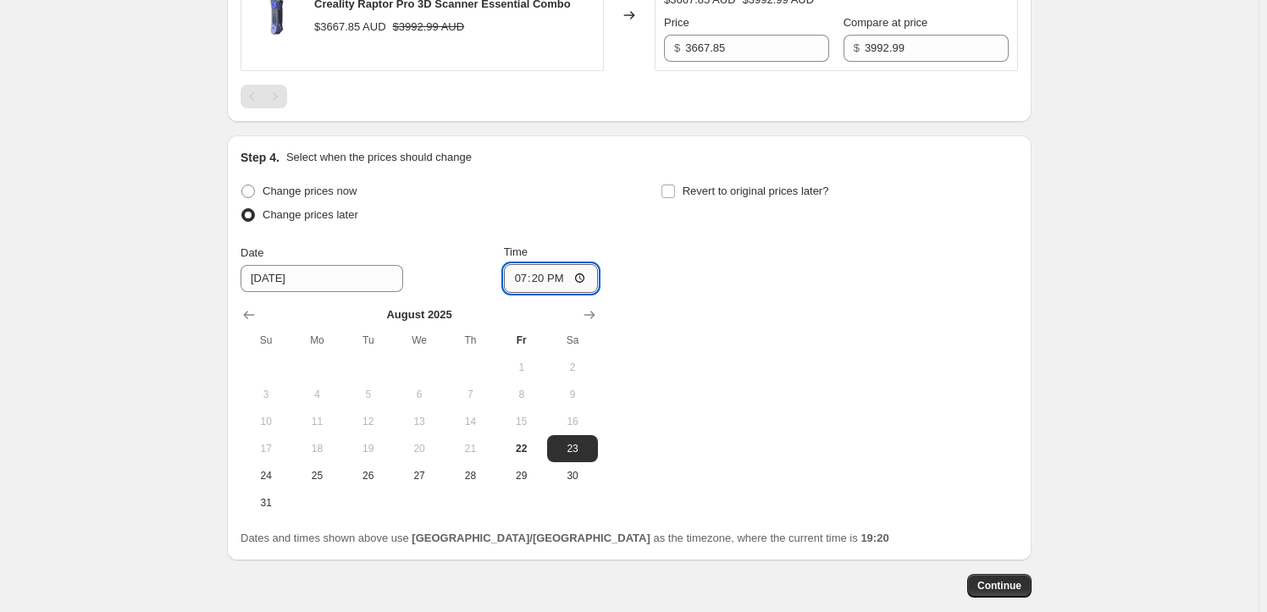
click at [551, 280] on input "19:20" at bounding box center [551, 278] width 95 height 29
type input "22:00"
click at [254, 193] on span at bounding box center [248, 192] width 14 height 14
click at [242, 185] on input "Change prices now" at bounding box center [241, 185] width 1 height 1
radio input "true"
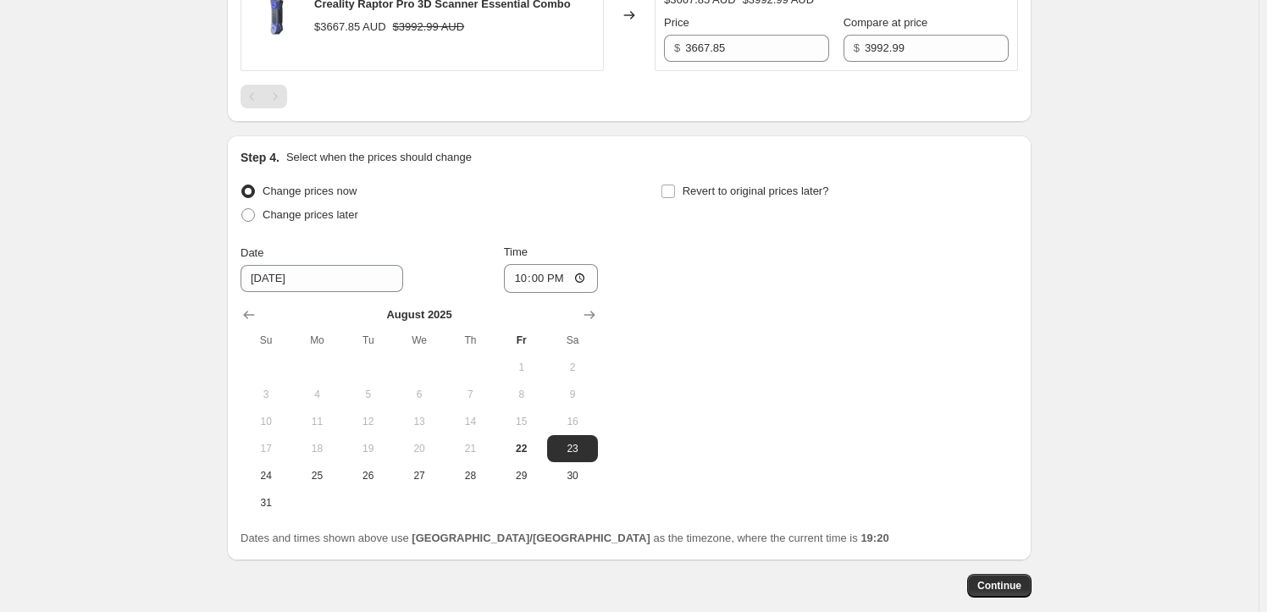
scroll to position [1777, 0]
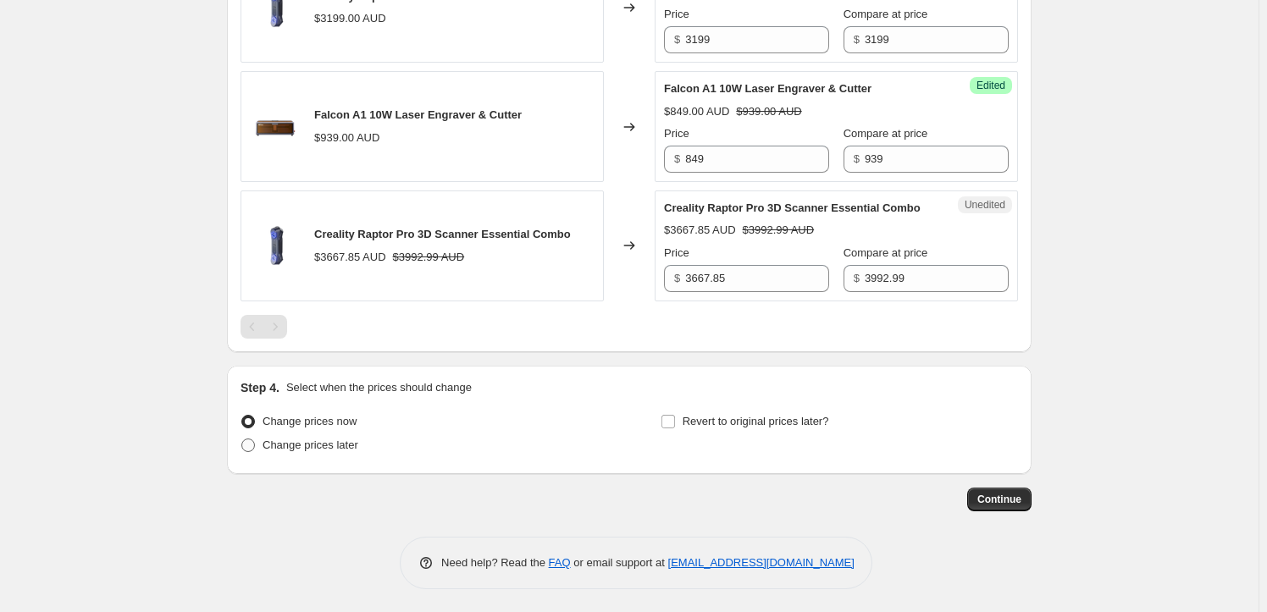
click at [271, 448] on span "Change prices later" at bounding box center [311, 445] width 96 height 13
click at [242, 439] on input "Change prices later" at bounding box center [241, 439] width 1 height 1
radio input "true"
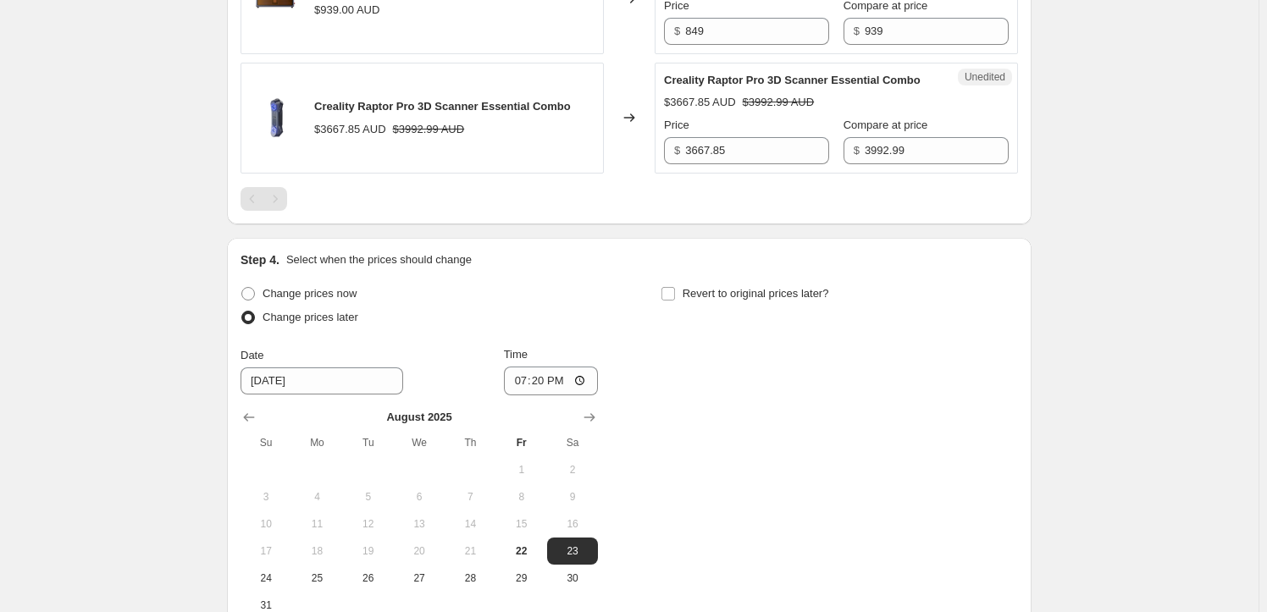
scroll to position [1931, 0]
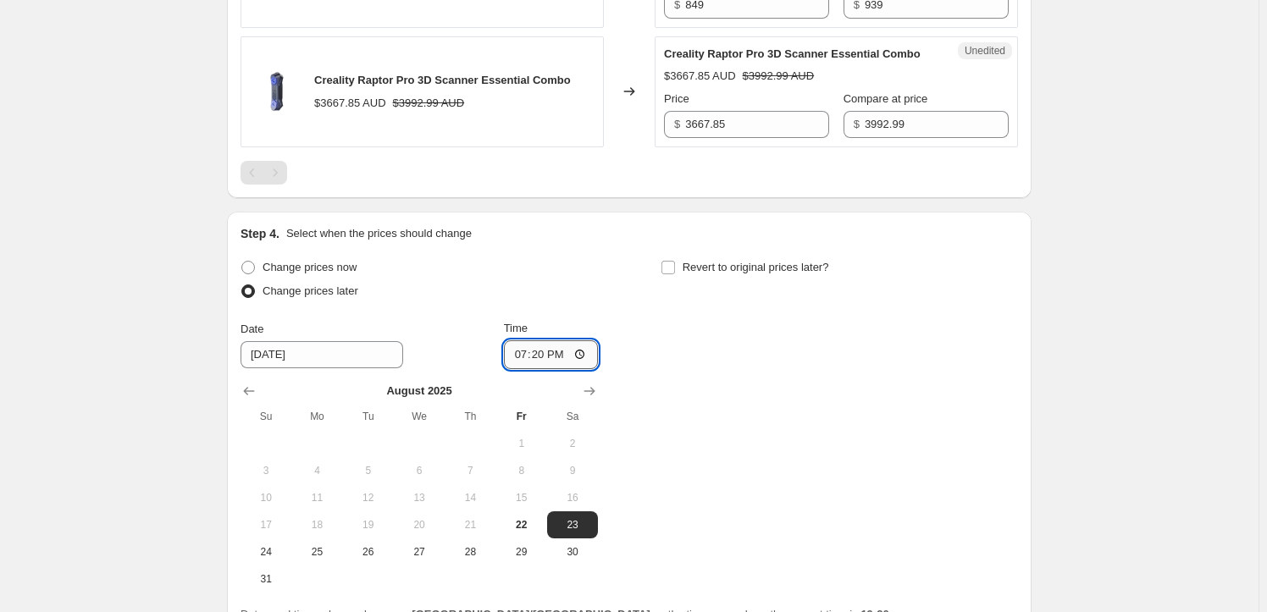
click at [548, 356] on input "19:20" at bounding box center [551, 354] width 95 height 29
click at [549, 354] on input "00:20" at bounding box center [551, 354] width 95 height 29
type input "22:00"
click at [688, 265] on span "Revert to original prices later?" at bounding box center [756, 267] width 146 height 13
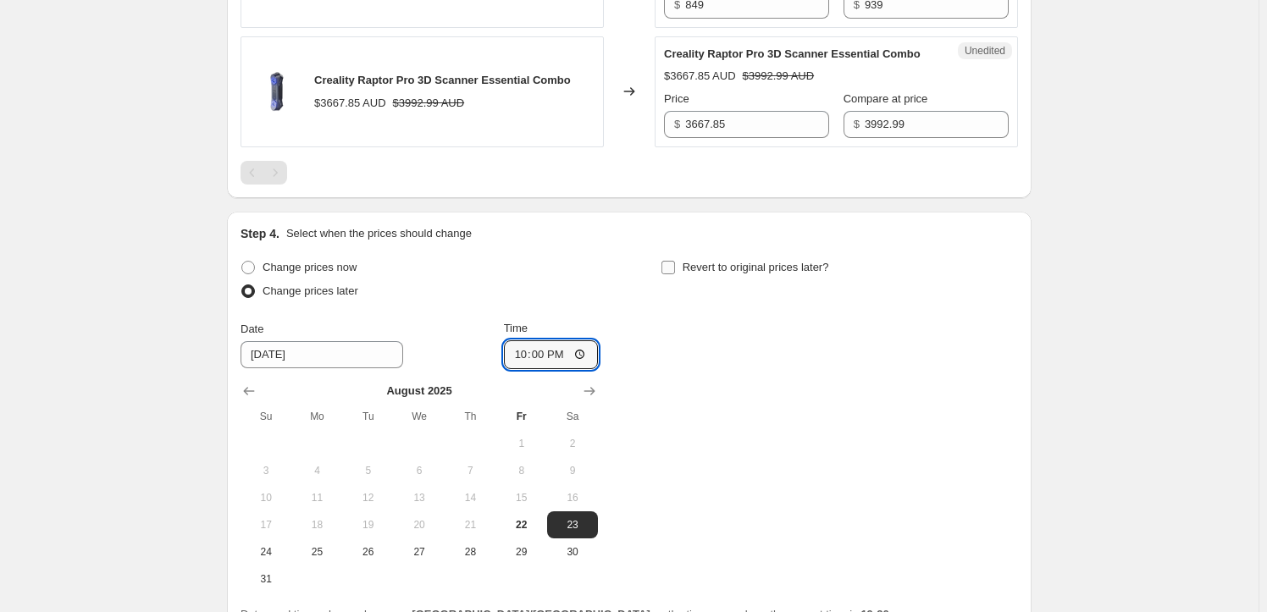
click at [675, 265] on input "Revert to original prices later?" at bounding box center [668, 268] width 14 height 14
checkbox input "true"
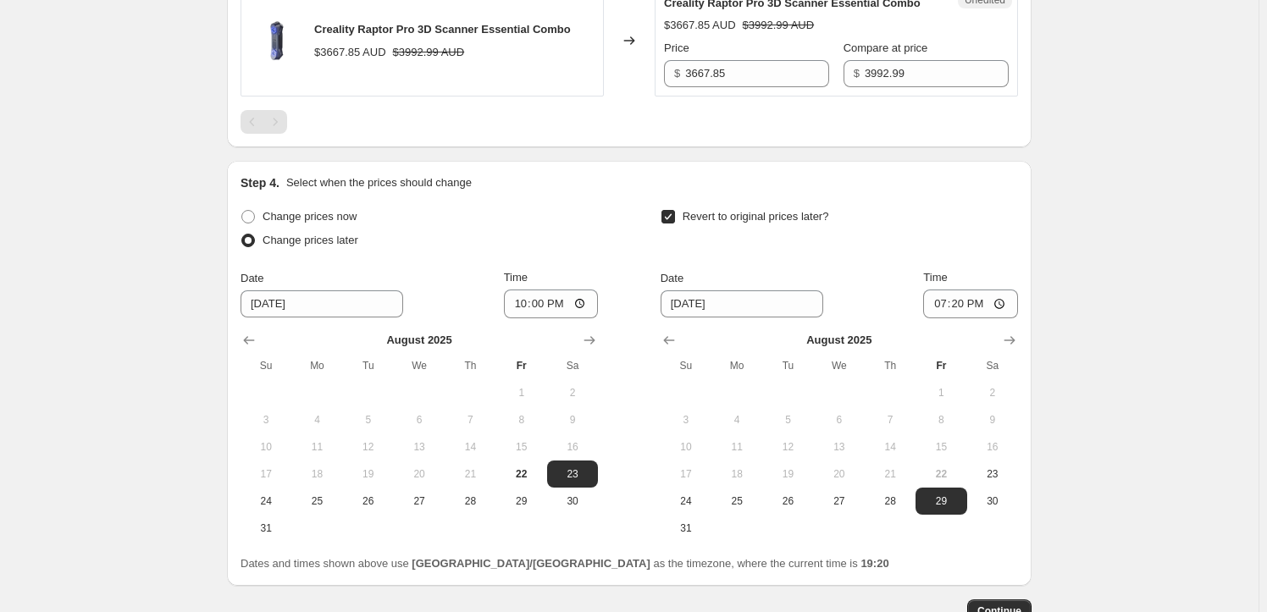
scroll to position [2007, 0]
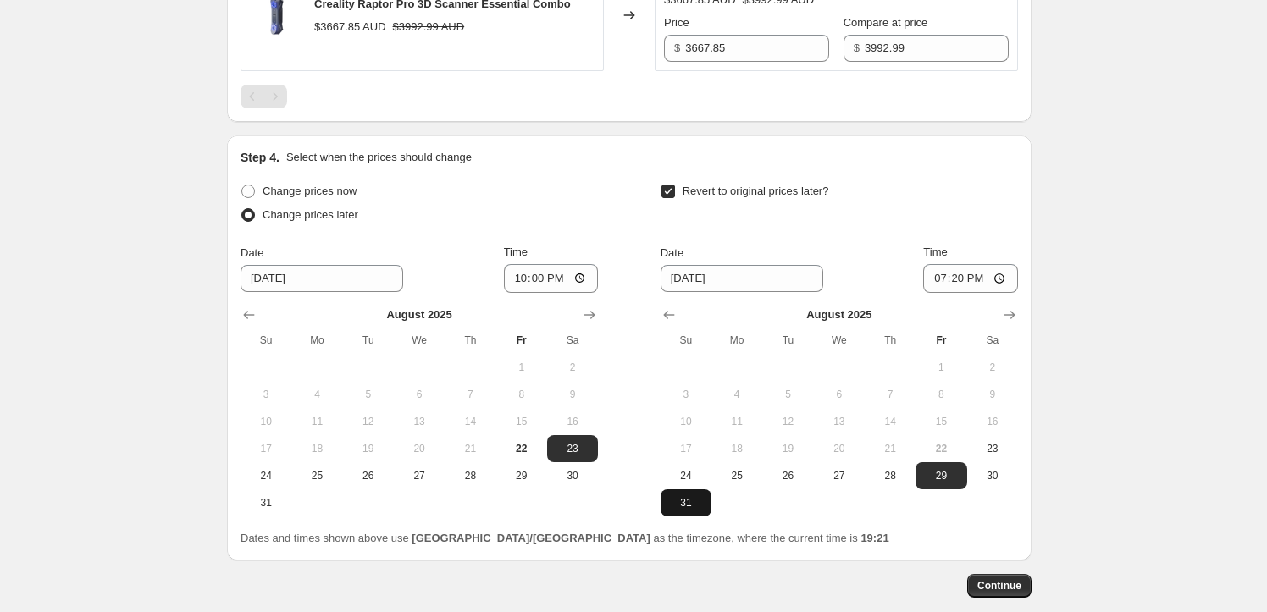
click at [693, 497] on span "31" at bounding box center [685, 503] width 37 height 14
type input "8/31/2025"
click at [969, 277] on input "19:20" at bounding box center [970, 278] width 95 height 29
click at [965, 275] on input "23:20" at bounding box center [970, 278] width 95 height 29
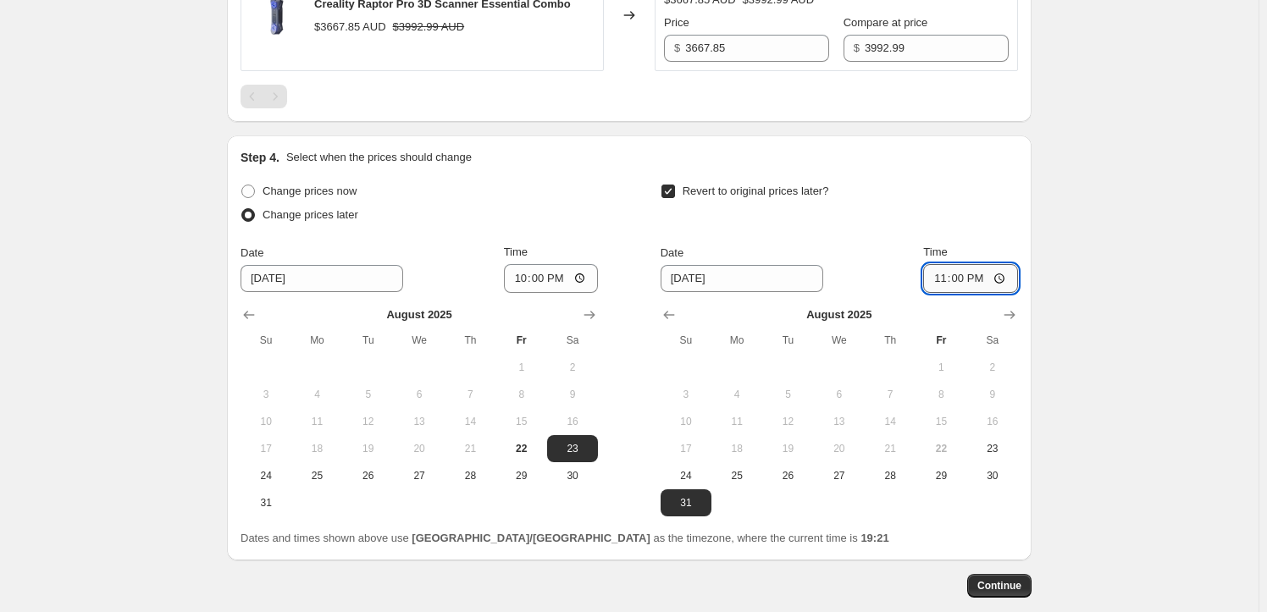
click at [967, 278] on input "23:00" at bounding box center [970, 278] width 95 height 29
click at [986, 270] on input "23:00" at bounding box center [970, 278] width 95 height 29
type input "23:59"
click at [946, 318] on div at bounding box center [838, 315] width 357 height 17
click at [1013, 580] on span "Continue" at bounding box center [999, 586] width 44 height 14
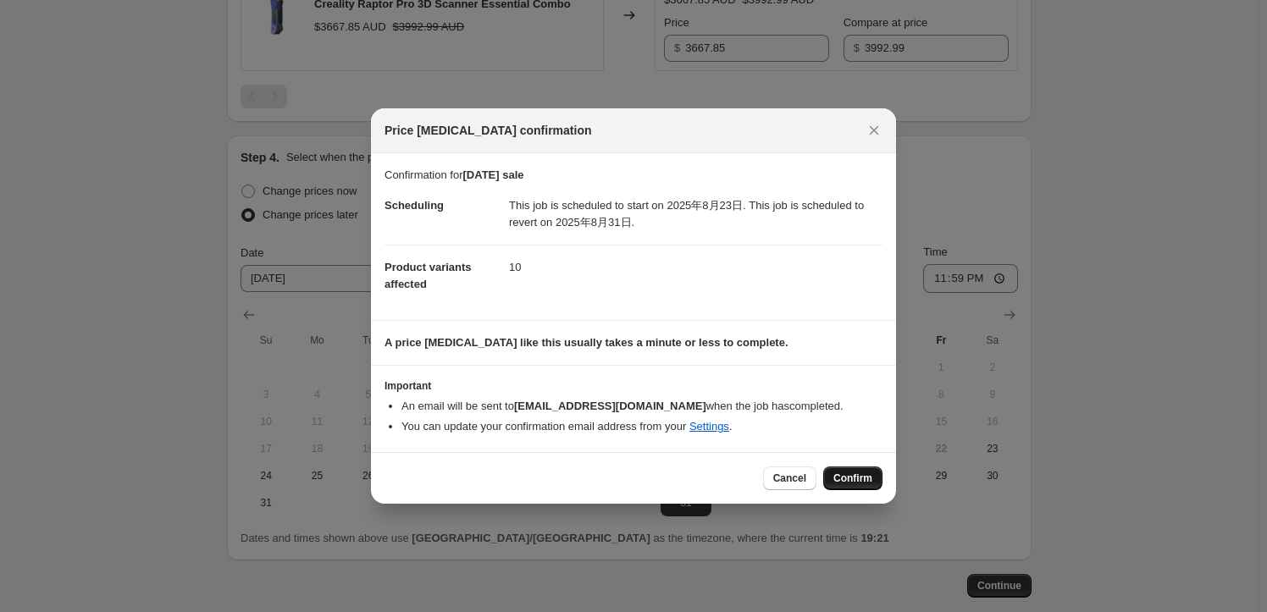
click at [861, 481] on span "Confirm" at bounding box center [852, 479] width 39 height 14
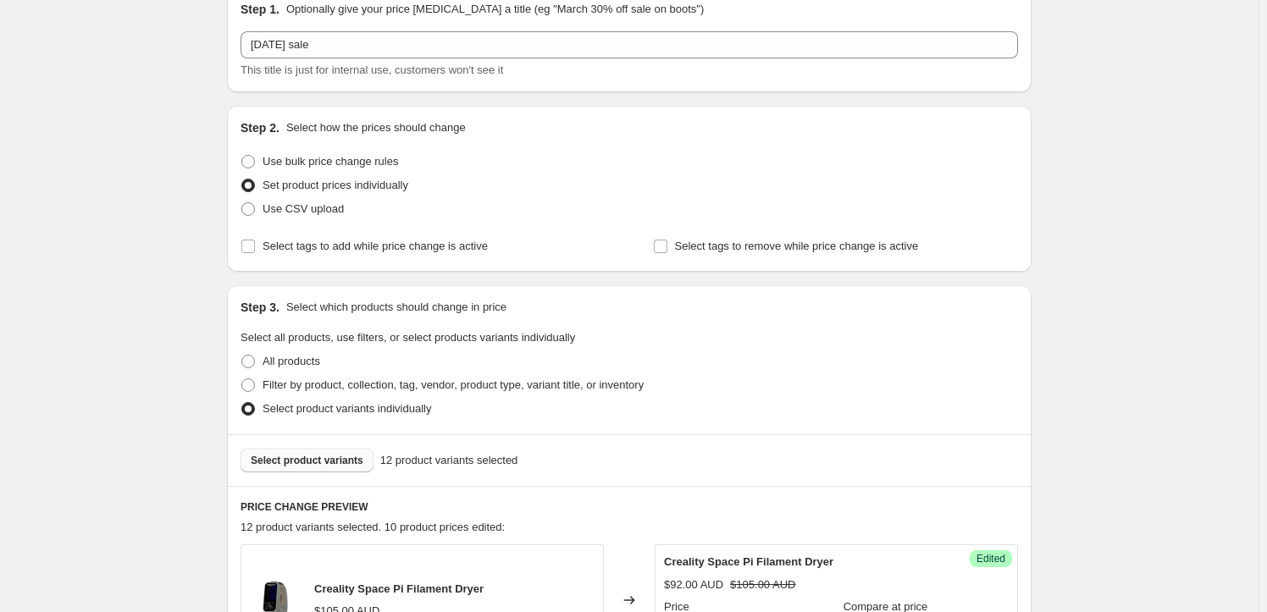
scroll to position [160, 0]
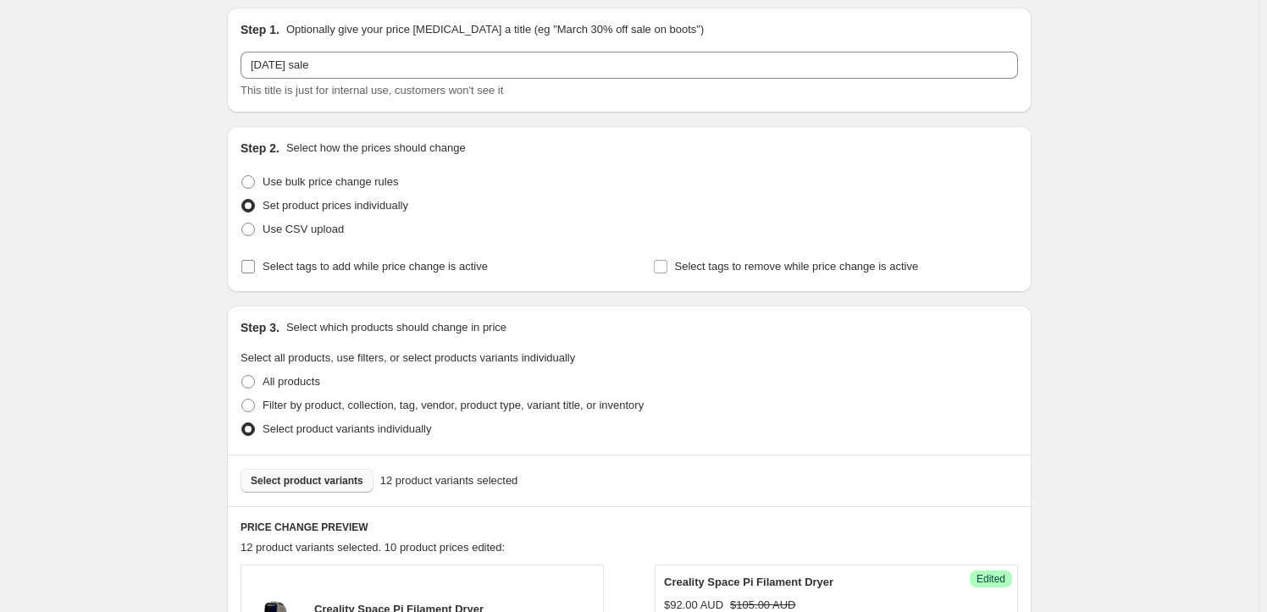
click at [246, 264] on input "Select tags to add while price change is active" at bounding box center [248, 267] width 14 height 14
checkbox input "true"
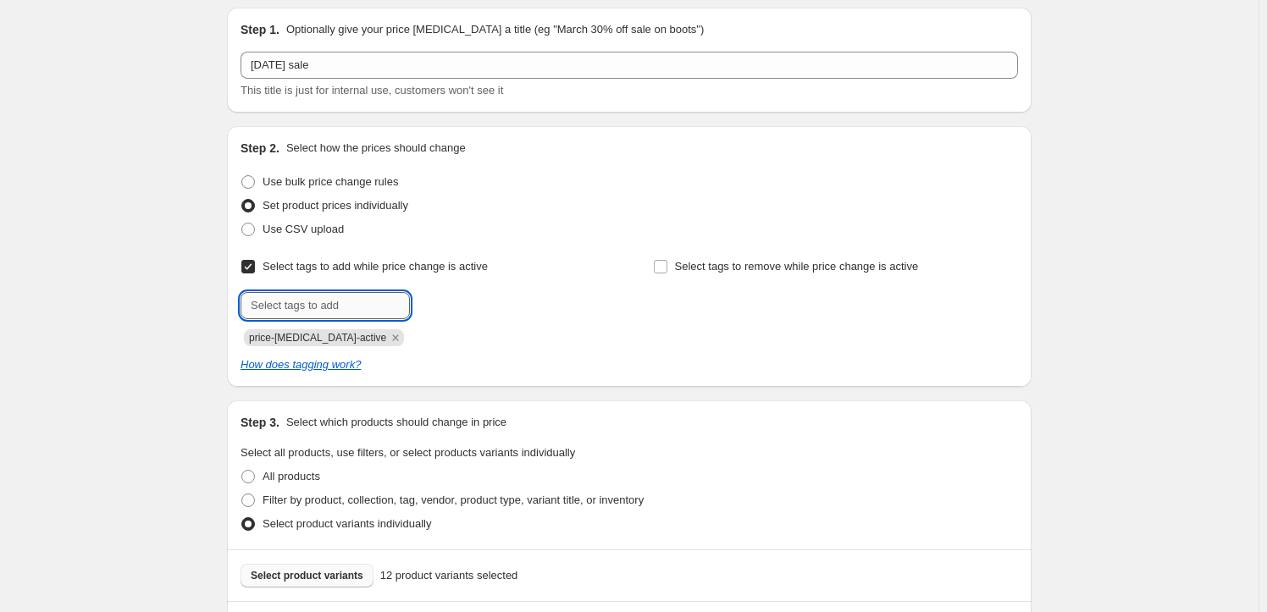
click at [317, 305] on input "text" at bounding box center [324, 305] width 169 height 27
type input "fathers-day-sale"
click at [460, 302] on span "fathers-day-..." at bounding box center [480, 304] width 67 height 12
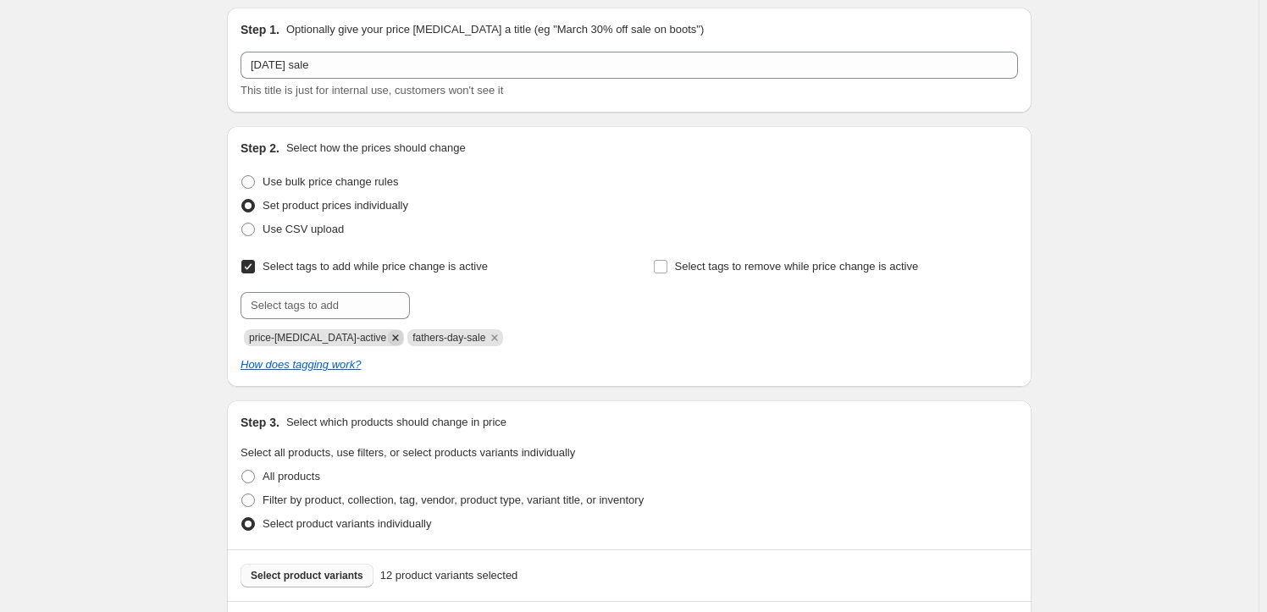
click at [393, 338] on icon "Remove price-change-job-active" at bounding box center [396, 337] width 6 height 6
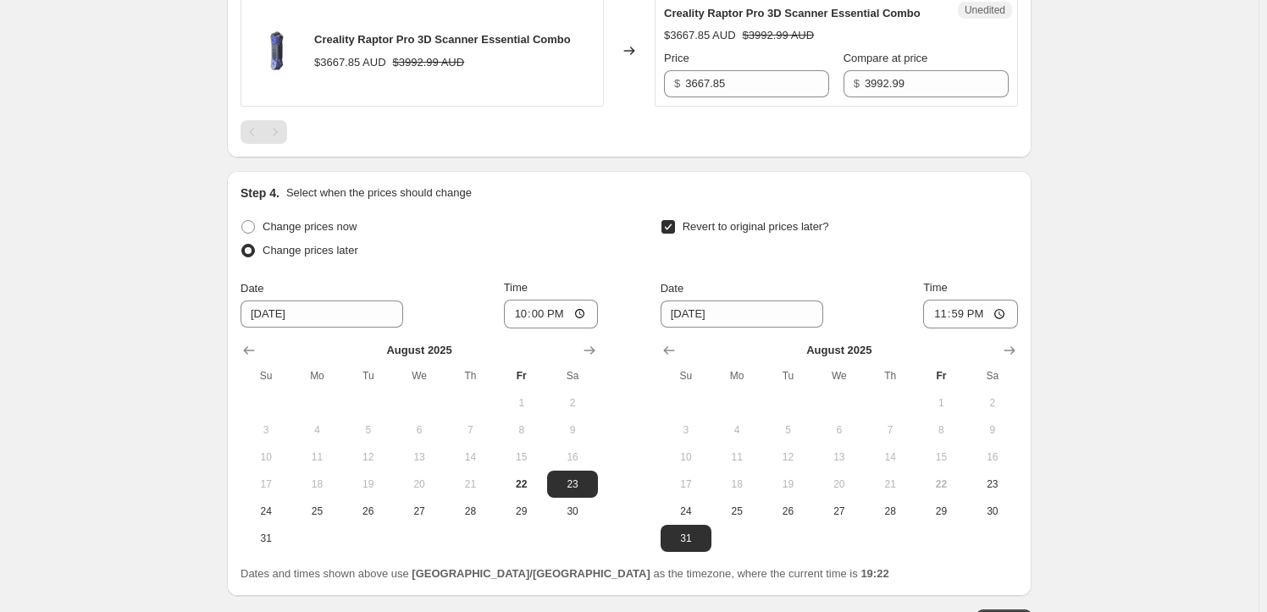
scroll to position [2291, 0]
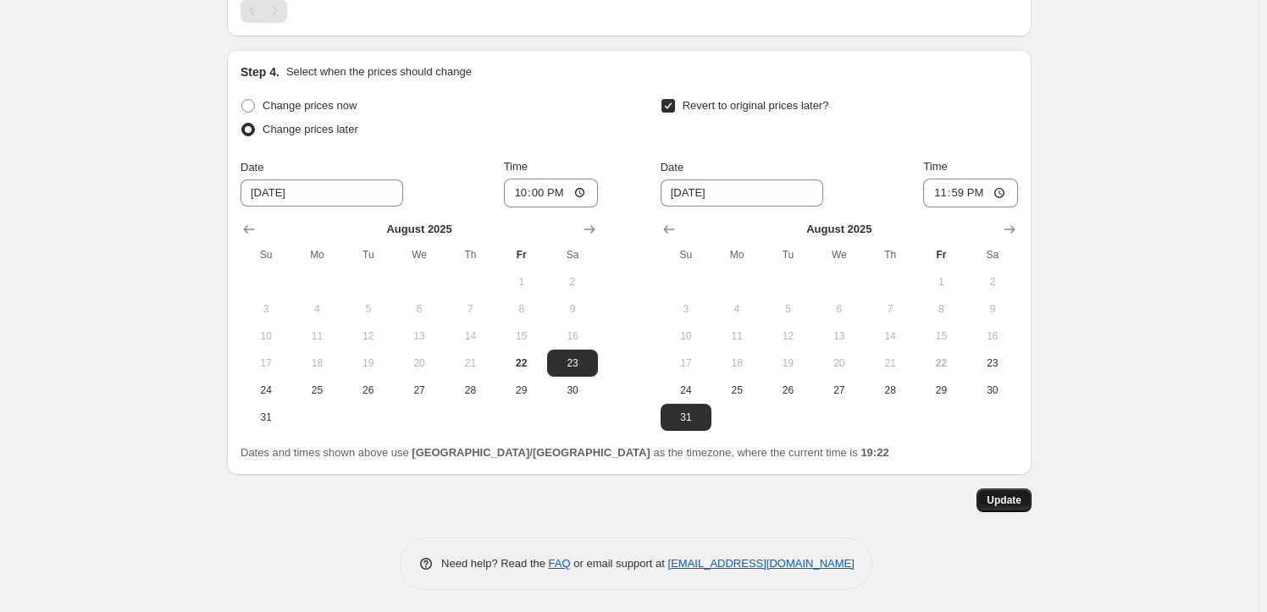
click at [1018, 495] on span "Update" at bounding box center [1003, 501] width 35 height 14
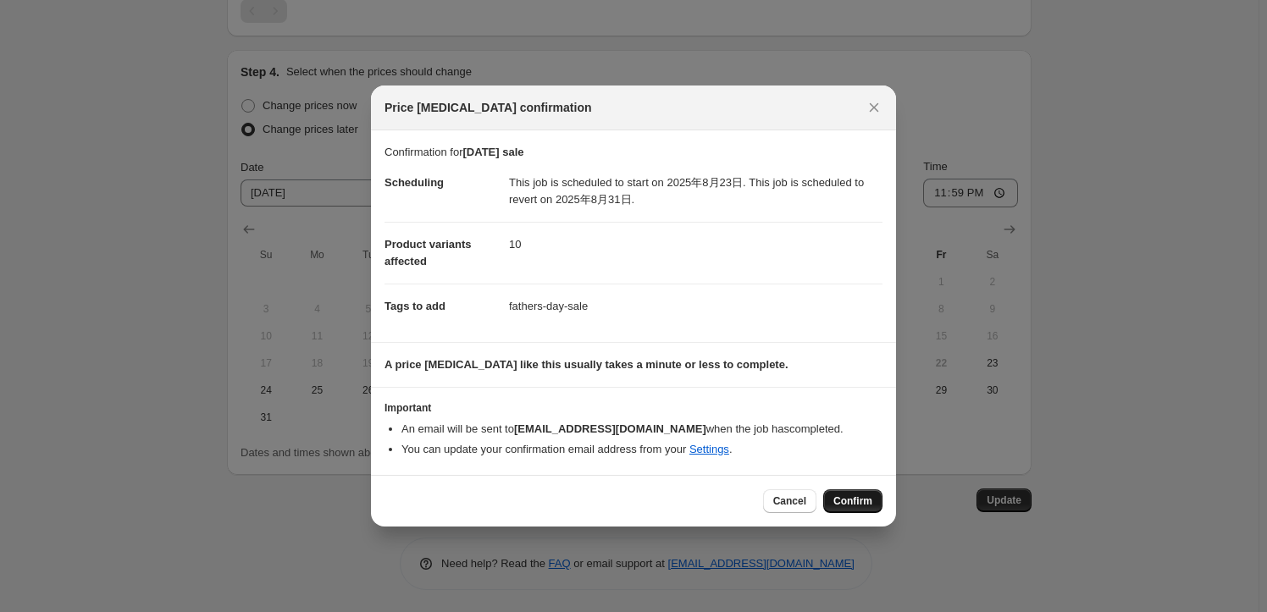
click at [848, 500] on span "Confirm" at bounding box center [852, 502] width 39 height 14
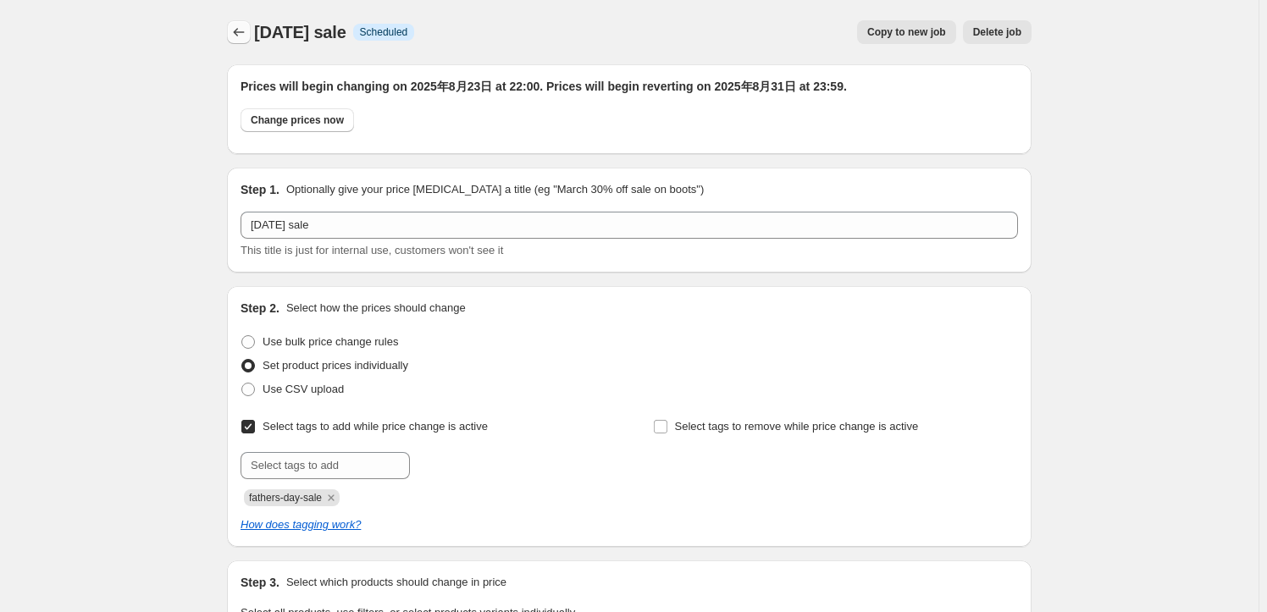
click at [239, 41] on button "Price change jobs" at bounding box center [239, 32] width 24 height 24
